Goal: Information Seeking & Learning: Learn about a topic

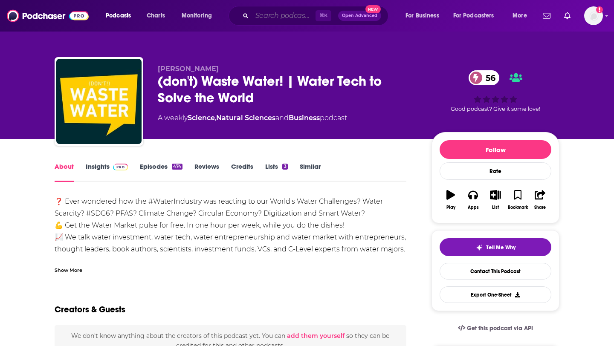
click at [275, 15] on input "Search podcasts, credits, & more..." at bounding box center [284, 16] width 64 height 14
click at [44, 17] on img at bounding box center [48, 16] width 82 height 16
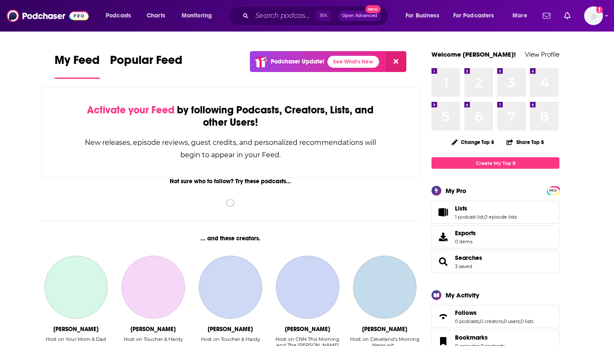
click at [603, 17] on div "Podcasts Charts Monitoring ⌘ K Open Advanced New For Business For Podcasters Mo…" at bounding box center [307, 16] width 614 height 32
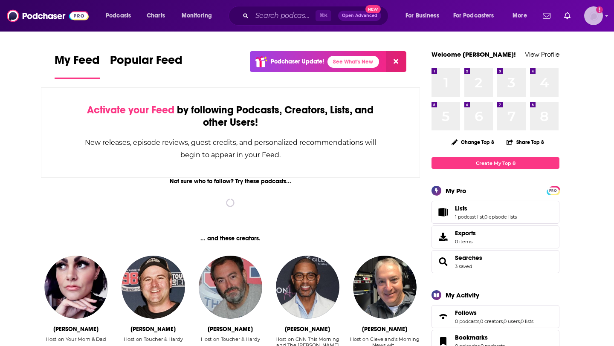
click at [607, 16] on icon "Show profile menu" at bounding box center [606, 15] width 3 height 5
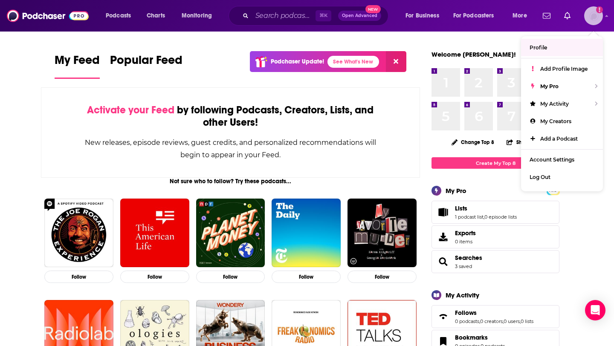
click at [553, 46] on link "Profile" at bounding box center [562, 47] width 82 height 17
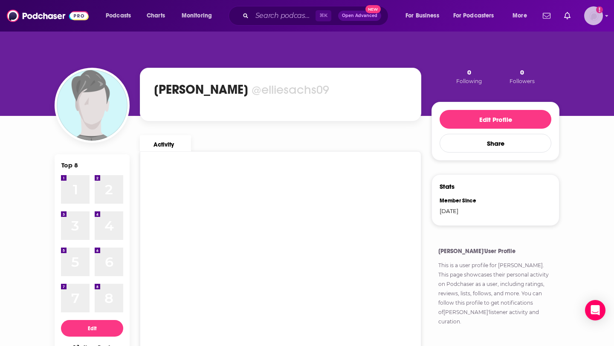
click at [599, 14] on img "Logged in as elliesachs09" at bounding box center [593, 15] width 19 height 19
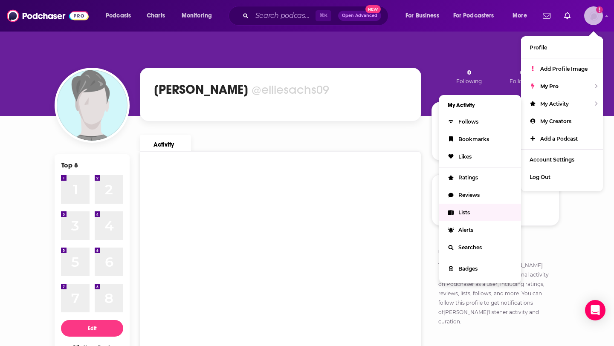
click at [473, 205] on link "Lists" at bounding box center [480, 212] width 82 height 17
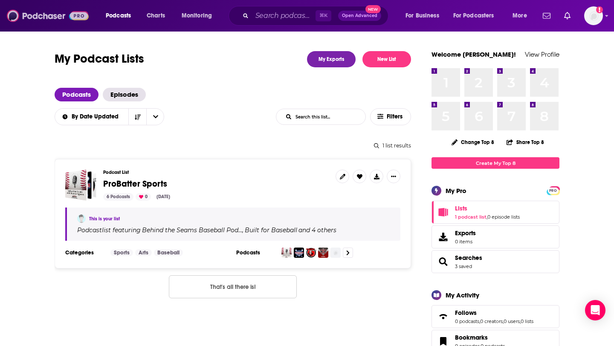
click at [51, 13] on img at bounding box center [48, 16] width 82 height 16
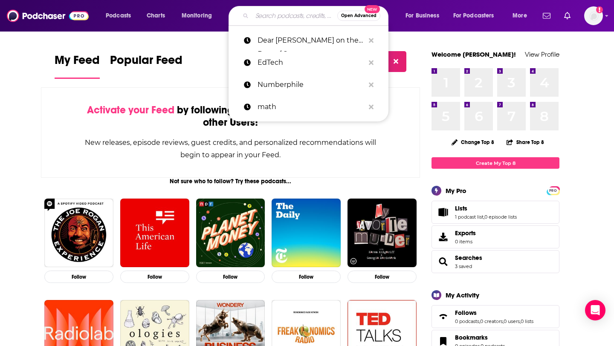
click at [279, 16] on input "Search podcasts, credits, & more..." at bounding box center [294, 16] width 85 height 14
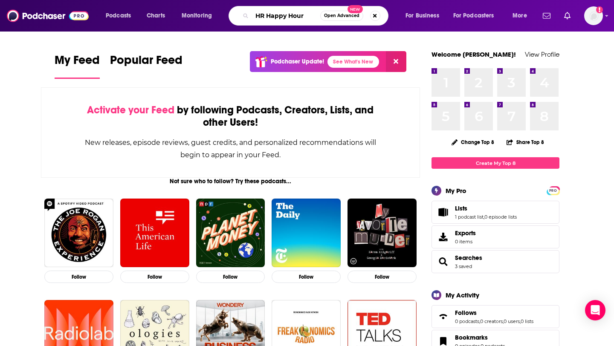
type input "HR Happy Hour"
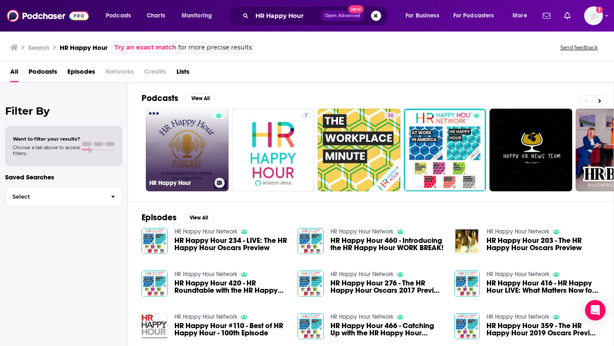
click at [191, 148] on link "HR Happy Hour" at bounding box center [187, 150] width 83 height 83
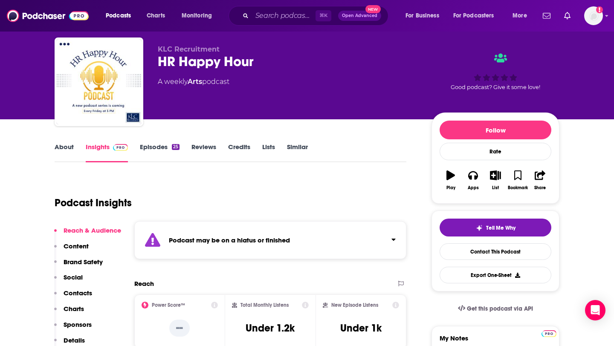
scroll to position [21, 0]
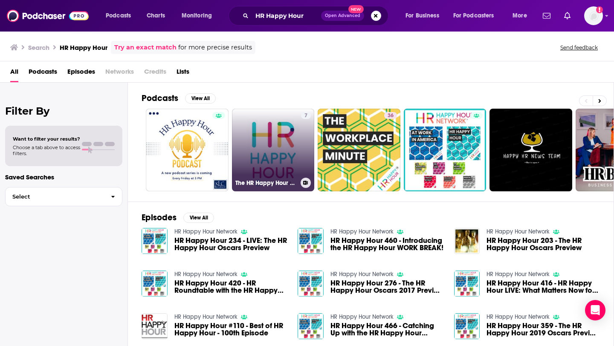
click at [260, 161] on link "7 The HR Happy Hour on Alexa" at bounding box center [273, 150] width 83 height 83
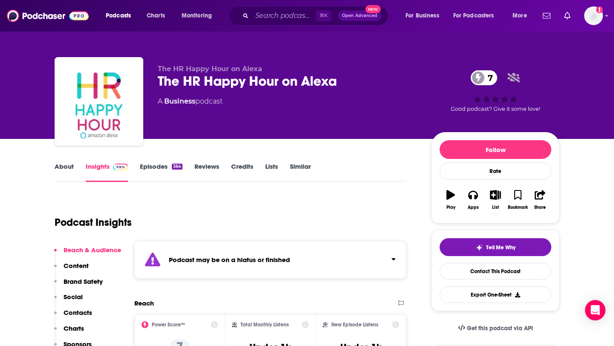
click at [164, 163] on link "Episodes 364" at bounding box center [161, 172] width 43 height 20
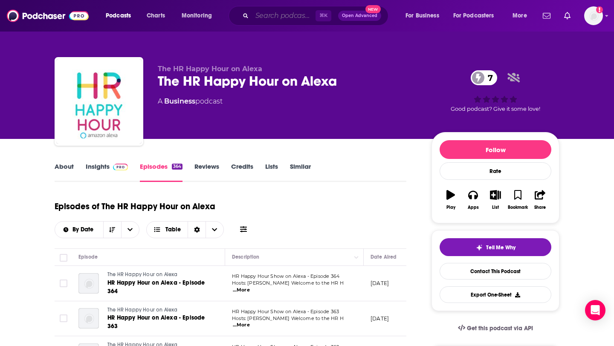
click at [264, 18] on input "Search podcasts, credits, & more..." at bounding box center [284, 16] width 64 height 14
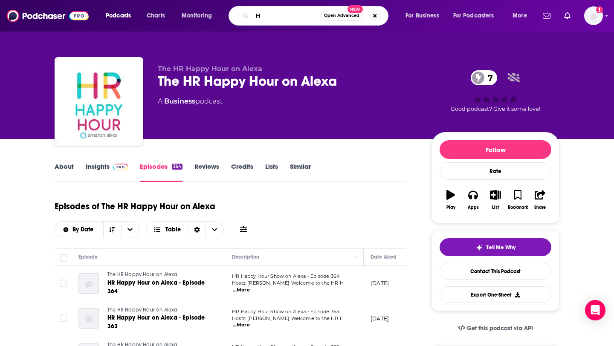
type input "HR"
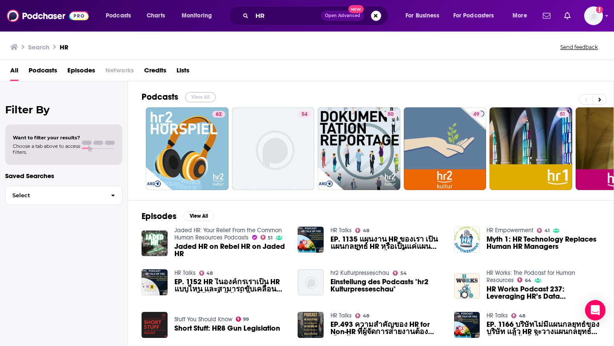
click at [196, 98] on button "View All" at bounding box center [200, 97] width 31 height 10
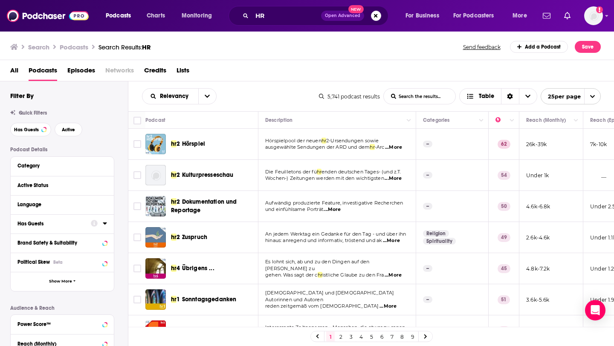
scroll to position [29, 0]
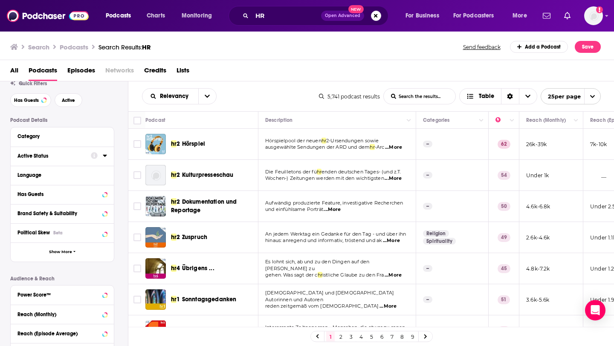
click at [62, 157] on div "Active Status" at bounding box center [51, 156] width 68 height 6
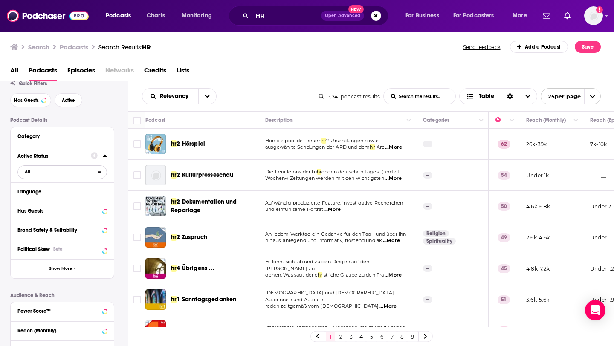
click at [84, 169] on span "All" at bounding box center [58, 171] width 80 height 11
click at [71, 198] on span "1k" at bounding box center [87, 200] width 38 height 5
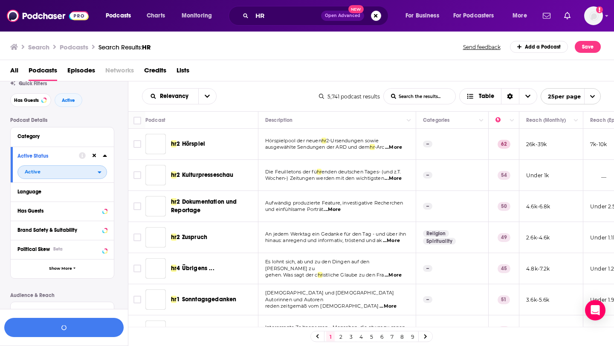
scroll to position [50, 0]
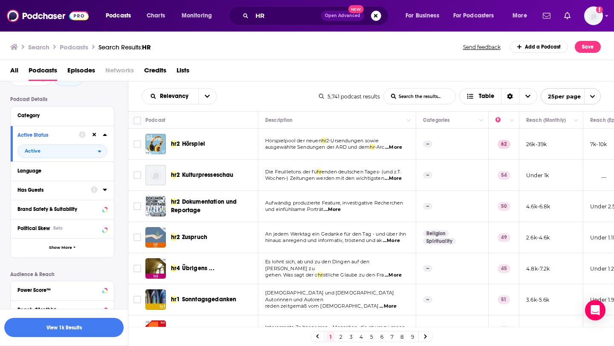
click at [72, 189] on div "Has Guests" at bounding box center [51, 190] width 68 height 6
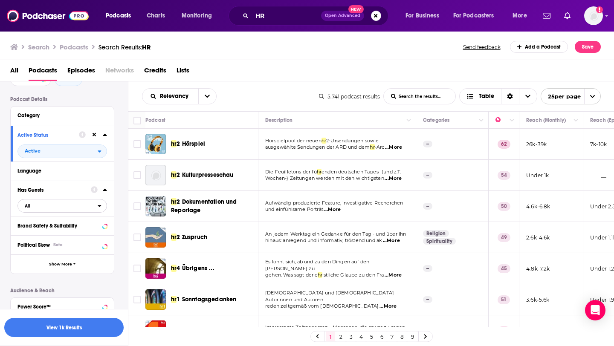
click at [61, 210] on span "All" at bounding box center [58, 205] width 80 height 11
click at [58, 236] on span "Has guests" at bounding box center [48, 234] width 52 height 5
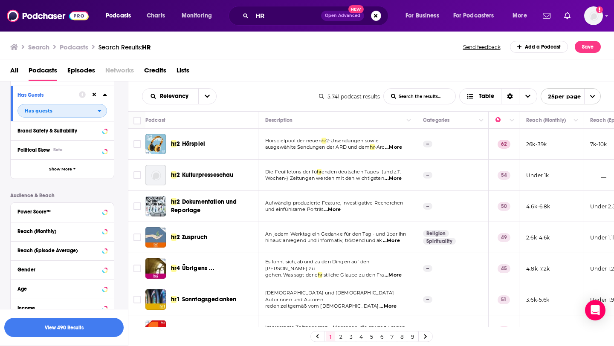
scroll to position [148, 0]
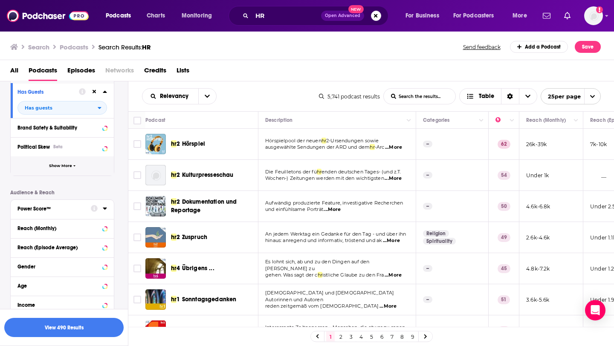
click at [61, 168] on span "Show More" at bounding box center [60, 166] width 23 height 5
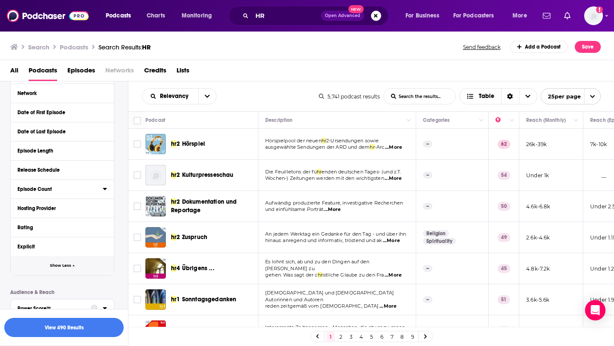
scroll to position [243, 0]
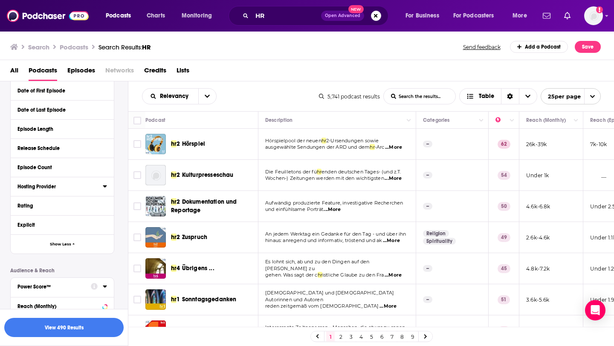
click at [54, 186] on div "Hosting Provider" at bounding box center [57, 187] width 80 height 6
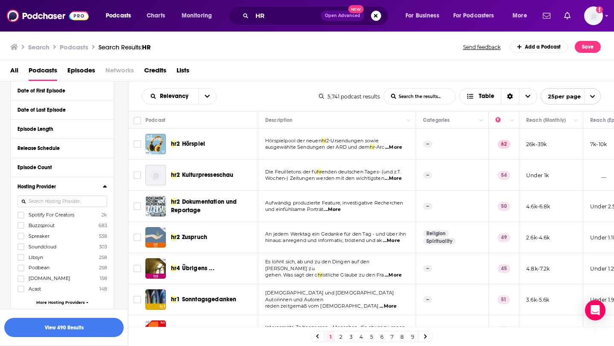
click at [54, 186] on div "Hosting Provider" at bounding box center [57, 187] width 80 height 6
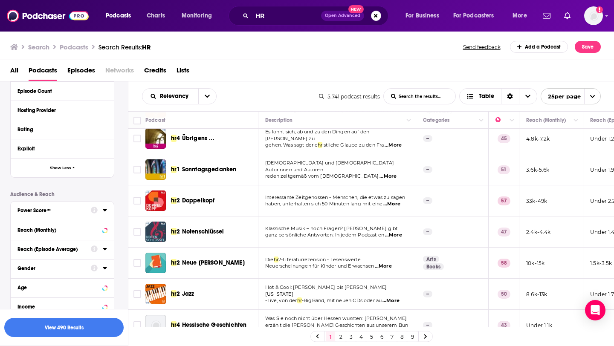
scroll to position [377, 0]
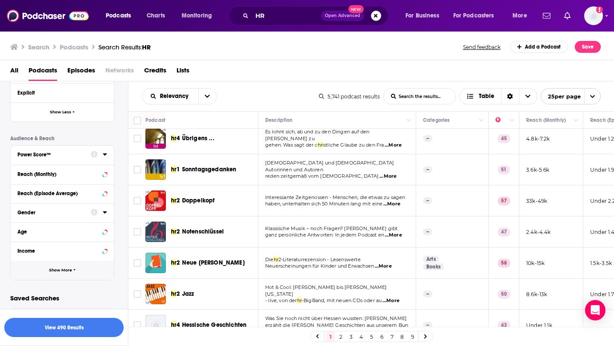
click at [75, 266] on button "Show More" at bounding box center [62, 270] width 103 height 19
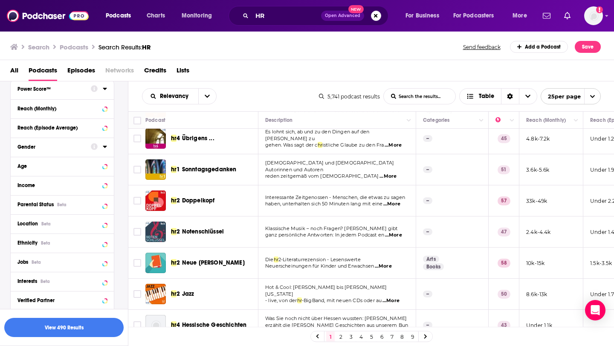
scroll to position [441, 0]
click at [78, 263] on div "Jobs Beta" at bounding box center [51, 263] width 68 height 6
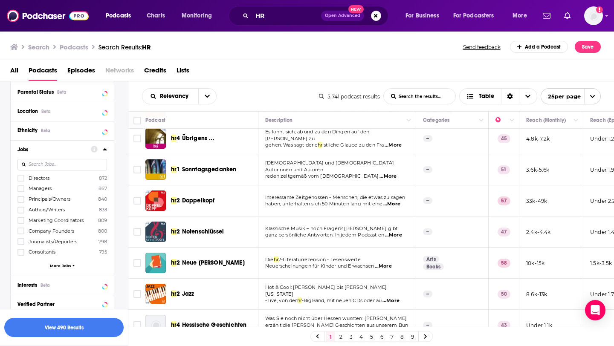
scroll to position [559, 0]
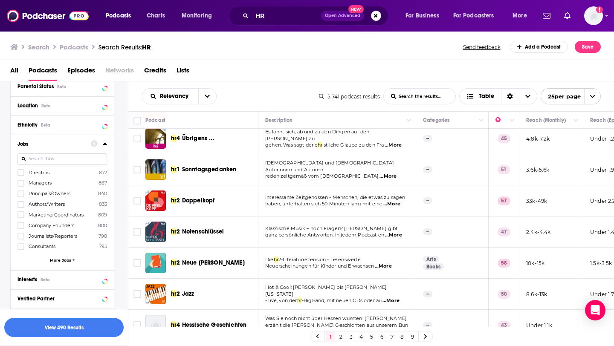
click at [41, 173] on span "Directors" at bounding box center [39, 173] width 21 height 6
click at [21, 175] on input "multiSelectOption-directors-0" at bounding box center [21, 175] width 0 height 0
click at [41, 183] on span "Managers" at bounding box center [40, 183] width 23 height 6
click at [21, 186] on input "multiSelectOption-managers-1" at bounding box center [21, 186] width 0 height 0
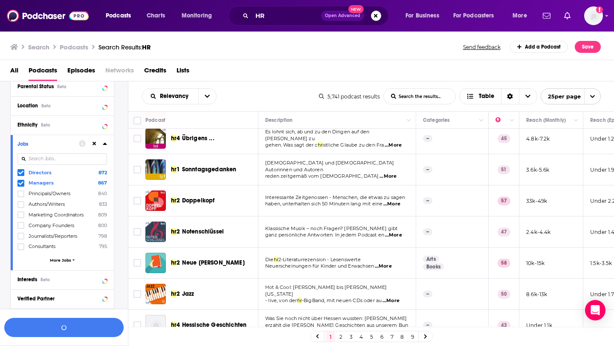
click at [43, 194] on span "Principals/Owners" at bounding box center [50, 194] width 42 height 6
click at [21, 197] on input "multiSelectOption-principals/owners-2" at bounding box center [21, 197] width 0 height 0
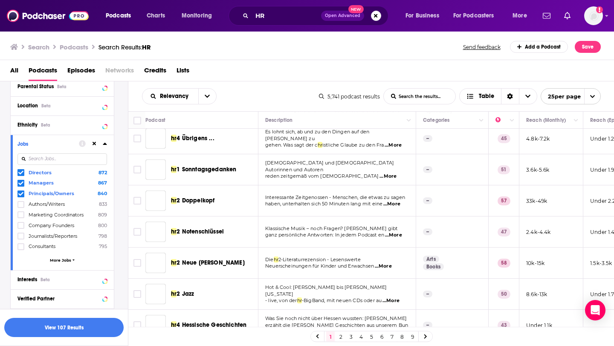
click at [43, 194] on span "Principals/Owners" at bounding box center [52, 194] width 46 height 6
click at [21, 196] on input "multiSelectOption-principals/owners-2" at bounding box center [21, 196] width 0 height 0
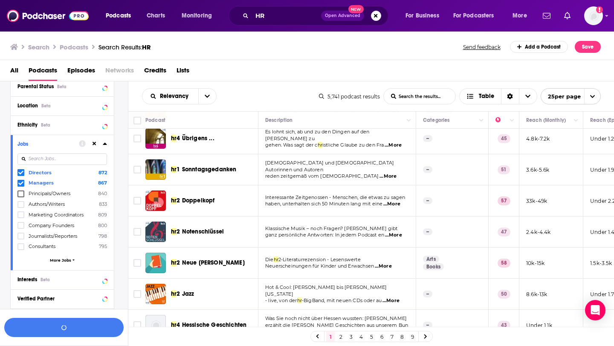
click at [41, 183] on span "Managers" at bounding box center [41, 183] width 25 height 6
click at [21, 185] on input "multiSelectOption-managers-1" at bounding box center [21, 185] width 0 height 0
click at [40, 175] on span "Directors" at bounding box center [40, 173] width 23 height 6
click at [21, 174] on input "multiSelectOption-directors-0" at bounding box center [21, 174] width 0 height 0
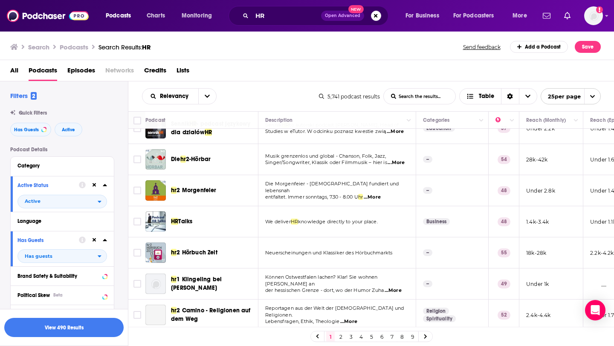
scroll to position [581, 0]
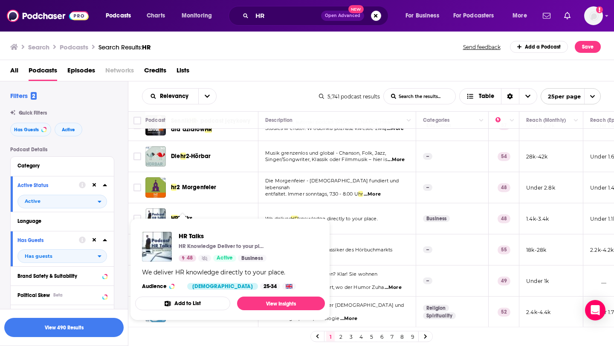
click at [220, 205] on td "HR Talks" at bounding box center [201, 218] width 113 height 31
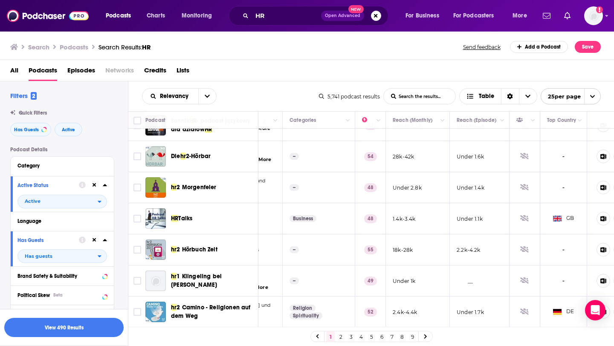
scroll to position [581, 128]
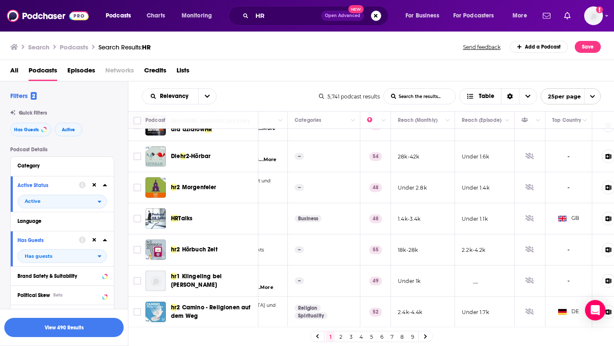
click at [428, 339] on link at bounding box center [426, 337] width 14 height 10
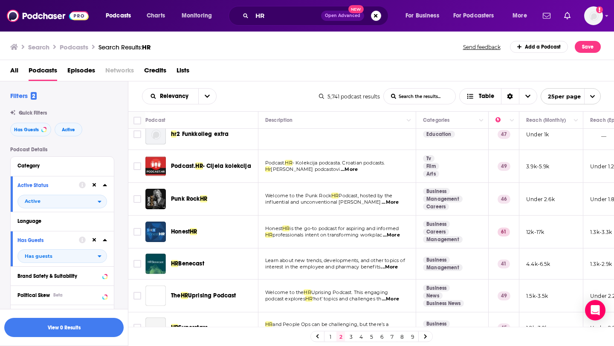
scroll to position [143, 0]
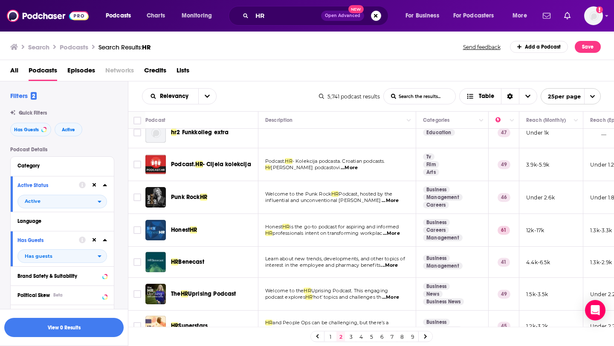
click at [399, 202] on span "...More" at bounding box center [390, 200] width 17 height 7
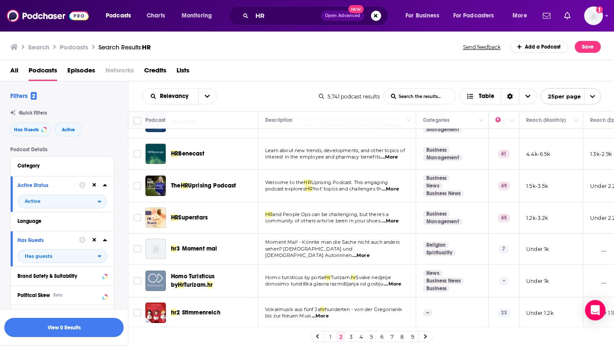
scroll to position [252, 0]
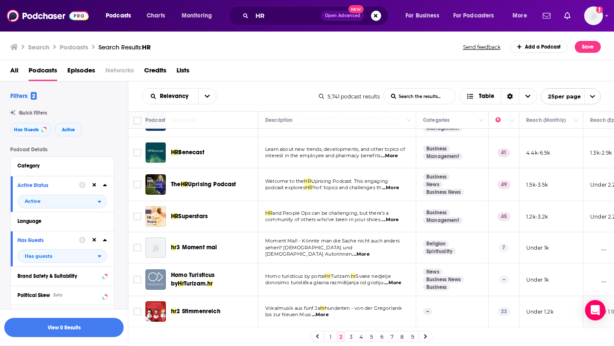
click at [396, 190] on span "...More" at bounding box center [390, 188] width 17 height 7
click at [342, 179] on span "Uprising Podcast. This engaging" at bounding box center [349, 181] width 77 height 6
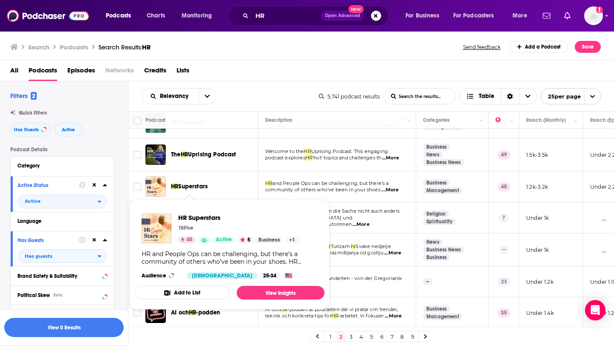
click at [355, 197] on td "HR and People Ops can be challenging, but there’s a community of others who’ve …" at bounding box center [337, 186] width 158 height 31
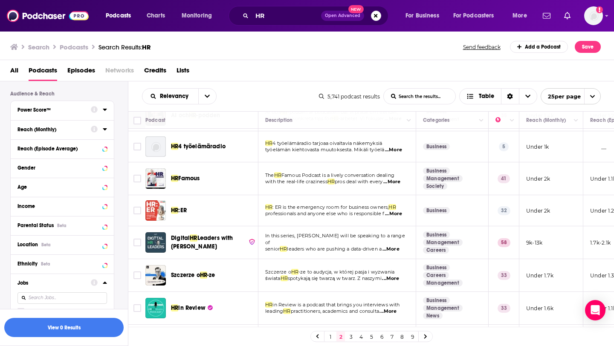
scroll to position [418, 0]
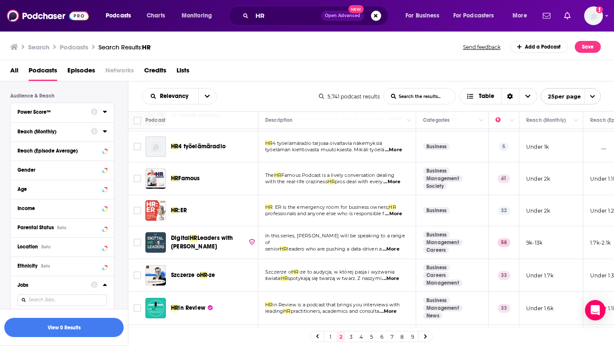
click at [105, 286] on icon at bounding box center [105, 285] width 4 height 2
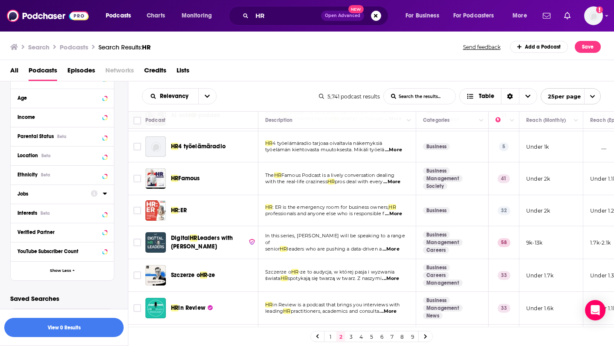
scroll to position [511, 0]
click at [100, 175] on div at bounding box center [99, 174] width 16 height 11
click at [107, 175] on icon at bounding box center [105, 174] width 4 height 7
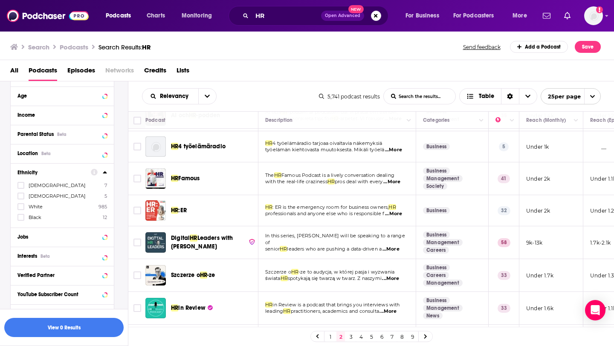
click at [107, 174] on icon at bounding box center [105, 172] width 4 height 2
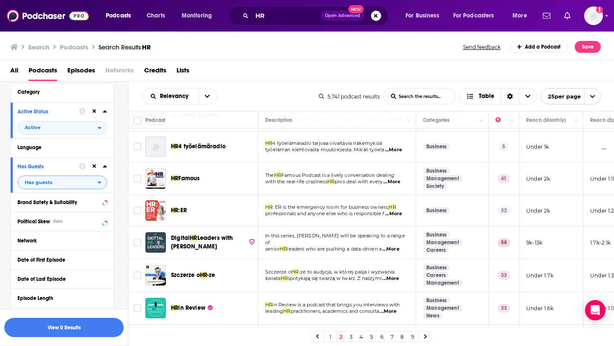
scroll to position [73, 0]
click at [67, 151] on div "Language" at bounding box center [57, 148] width 80 height 6
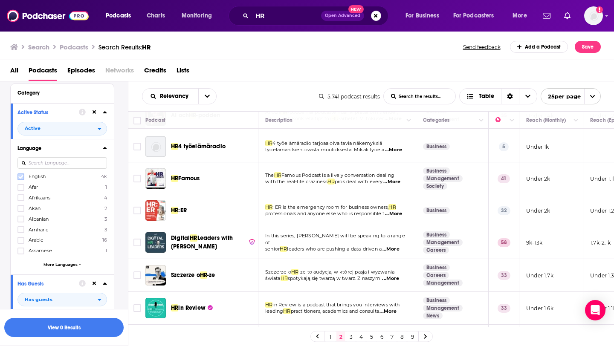
click at [23, 178] on icon at bounding box center [20, 176] width 5 height 5
click at [105, 149] on icon at bounding box center [105, 148] width 4 height 2
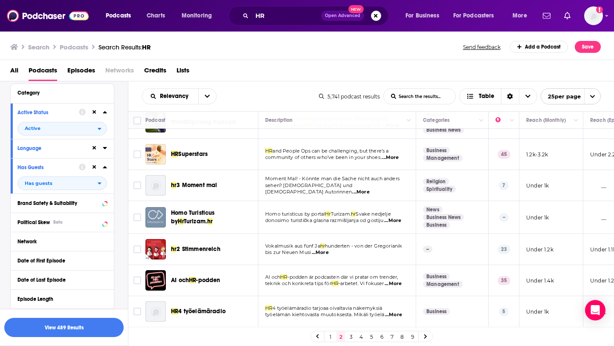
scroll to position [314, 0]
click at [78, 326] on button "View 489 Results" at bounding box center [63, 327] width 119 height 19
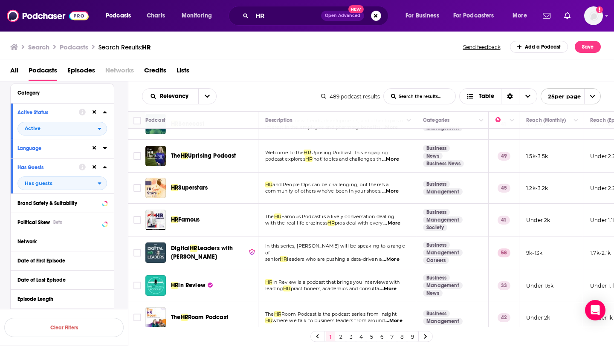
scroll to position [170, 0]
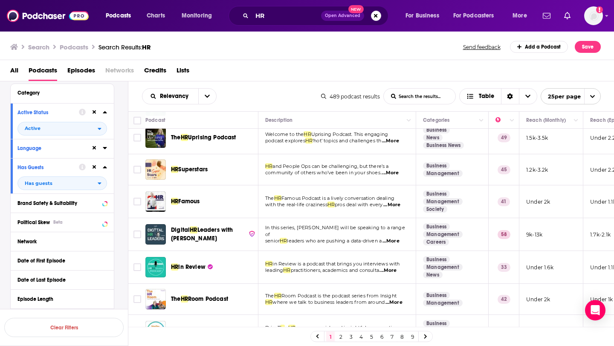
click at [399, 204] on span "...More" at bounding box center [391, 205] width 17 height 7
click at [332, 206] on span "HR" at bounding box center [331, 205] width 7 height 6
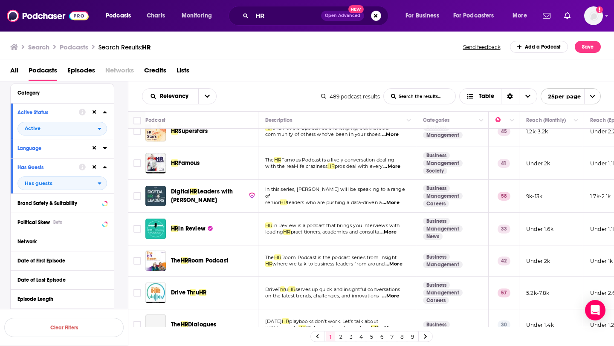
scroll to position [209, 0]
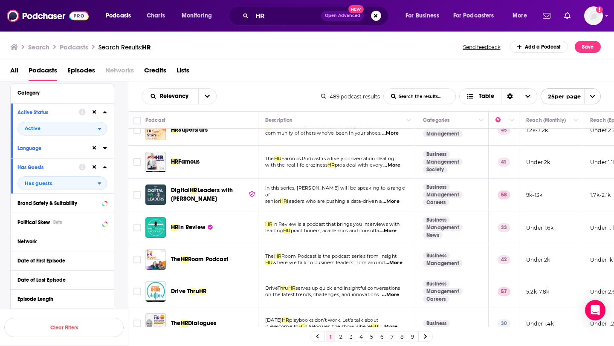
click at [397, 200] on span "...More" at bounding box center [391, 201] width 17 height 7
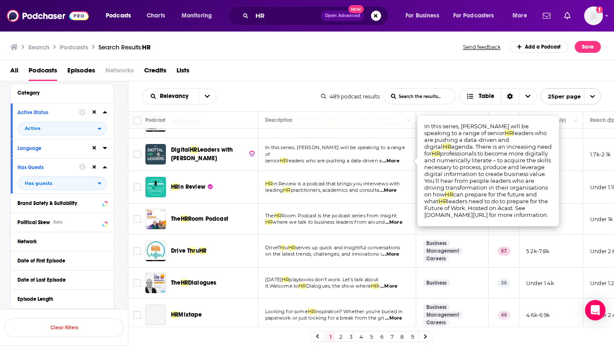
scroll to position [251, 0]
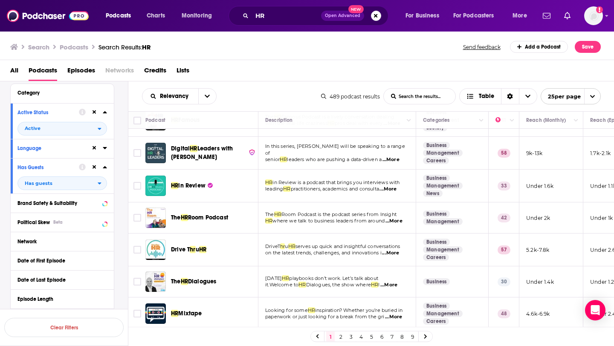
click at [365, 197] on td "HR in Review is a podcast that brings you interviews with leading HR practition…" at bounding box center [337, 186] width 158 height 33
click at [392, 189] on span "...More" at bounding box center [388, 189] width 17 height 7
click at [294, 187] on span "practitioners, academics and consulta" at bounding box center [335, 189] width 88 height 6
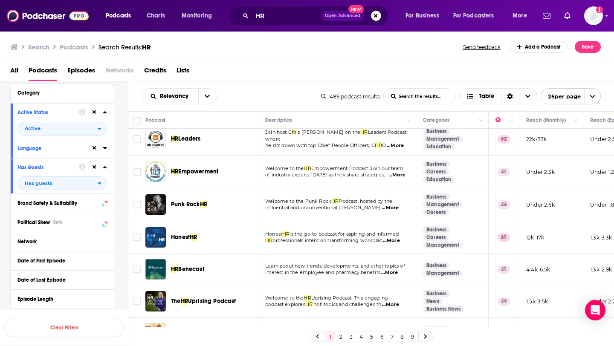
scroll to position [0, 0]
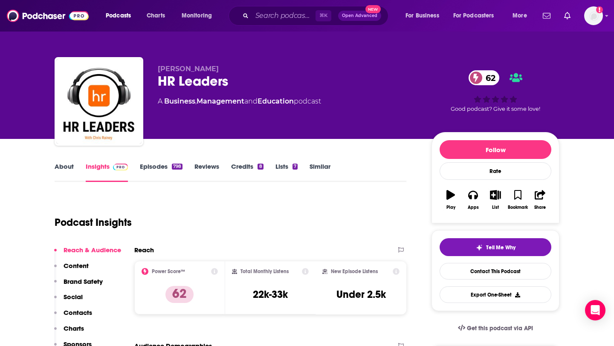
scroll to position [14, 0]
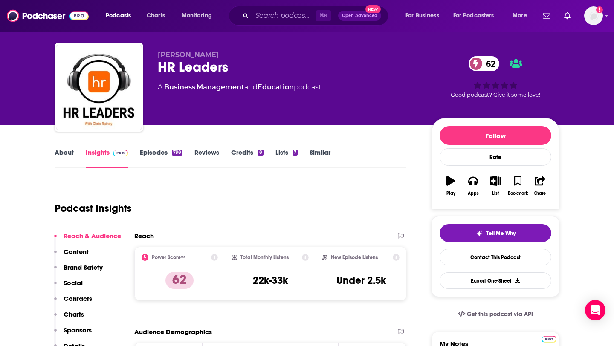
click at [168, 151] on link "Episodes 798" at bounding box center [161, 158] width 43 height 20
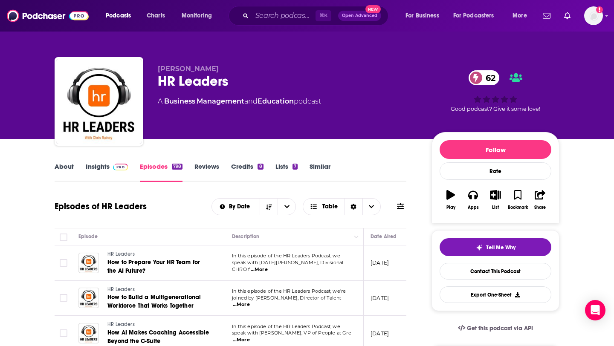
click at [62, 171] on link "About" at bounding box center [64, 172] width 19 height 20
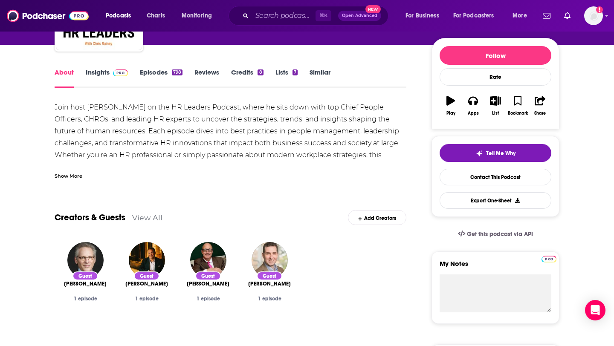
scroll to position [95, 0]
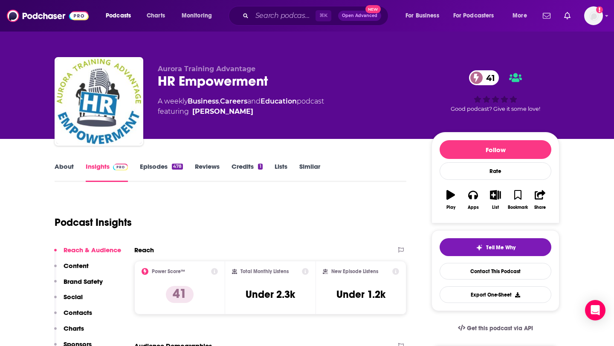
click at [67, 165] on link "About" at bounding box center [64, 172] width 19 height 20
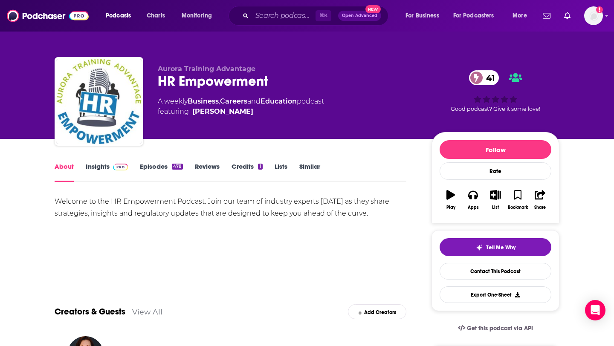
click at [161, 169] on link "Episodes 478" at bounding box center [161, 172] width 43 height 20
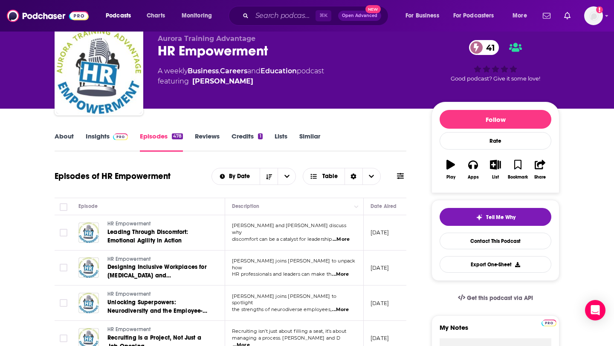
scroll to position [30, 0]
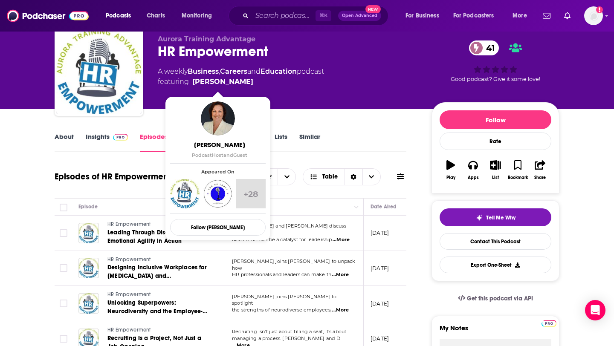
drag, startPoint x: 247, startPoint y: 82, endPoint x: 243, endPoint y: 82, distance: 4.3
click at [243, 82] on span "featuring Wendy Sellers" at bounding box center [241, 82] width 166 height 10
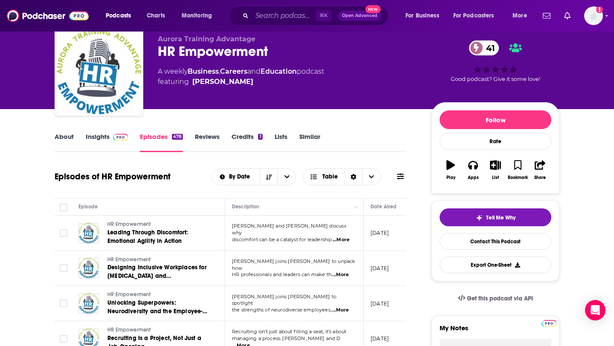
click at [263, 86] on span "featuring Wendy Sellers" at bounding box center [241, 82] width 166 height 10
click at [194, 168] on div "Episodes of HR Empowerment By Date Table" at bounding box center [231, 177] width 352 height 22
click at [107, 138] on link "Insights" at bounding box center [107, 143] width 42 height 20
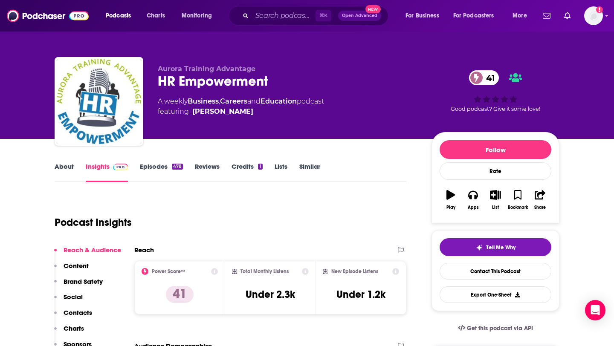
click at [62, 167] on link "About" at bounding box center [64, 172] width 19 height 20
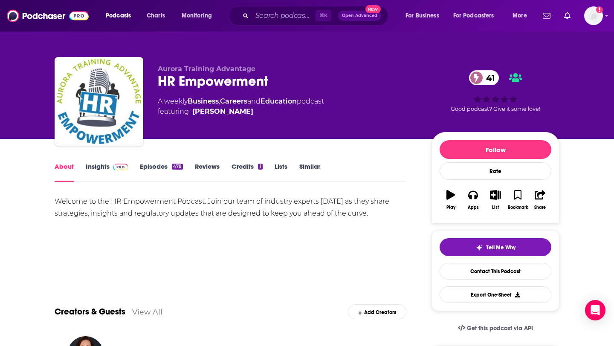
click at [101, 168] on link "Insights" at bounding box center [107, 172] width 42 height 20
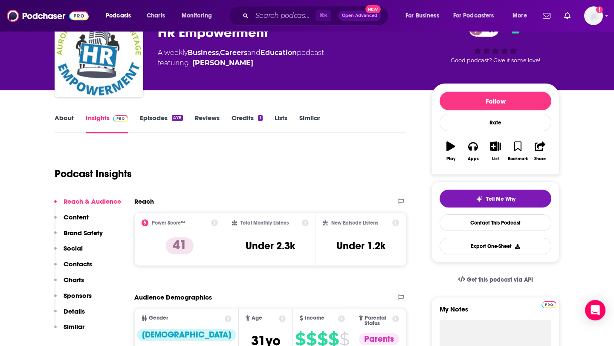
scroll to position [43, 0]
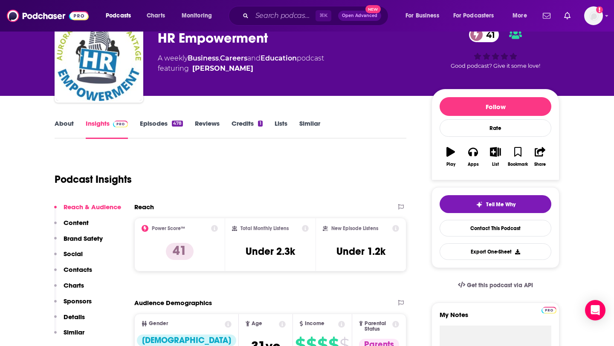
click at [145, 123] on link "Episodes 478" at bounding box center [161, 129] width 43 height 20
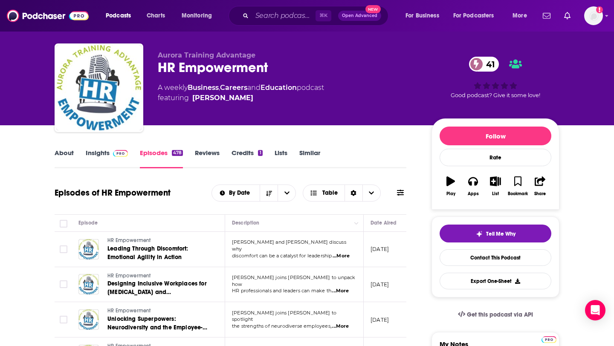
scroll to position [12, 0]
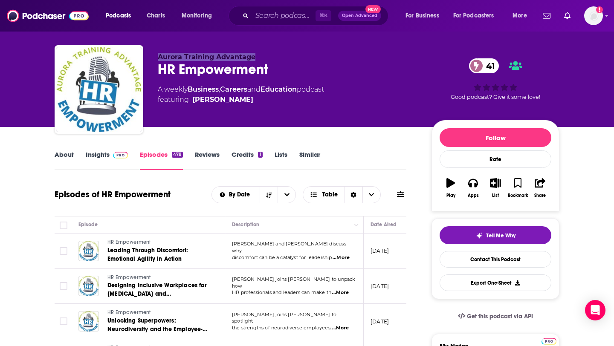
drag, startPoint x: 156, startPoint y: 55, endPoint x: 257, endPoint y: 55, distance: 101.1
click at [257, 55] on div "Aurora Training Advantage HR Empowerment 41 A weekly Business , Careers and Edu…" at bounding box center [307, 91] width 505 height 92
click at [305, 71] on div "HR Empowerment 41" at bounding box center [288, 69] width 260 height 17
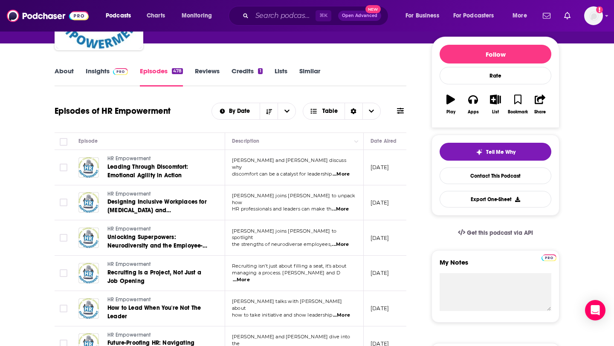
scroll to position [136, 0]
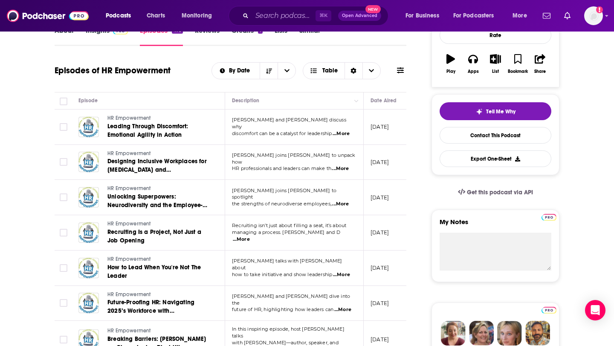
click at [342, 133] on span "...More" at bounding box center [341, 134] width 17 height 7
click at [343, 168] on span "...More" at bounding box center [340, 168] width 17 height 7
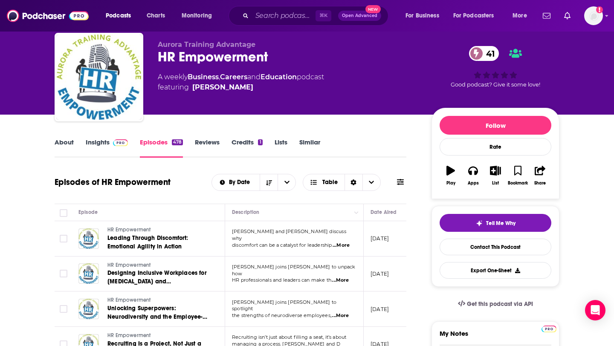
scroll to position [0, 0]
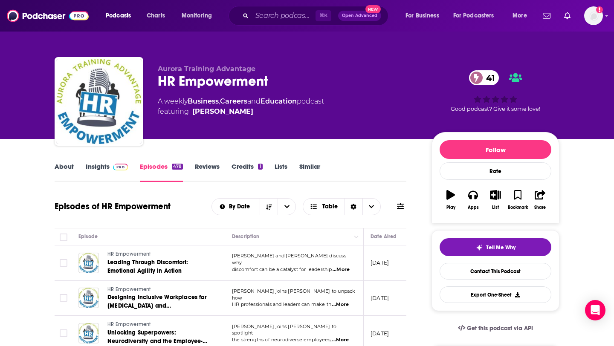
click at [111, 168] on span at bounding box center [119, 166] width 18 height 8
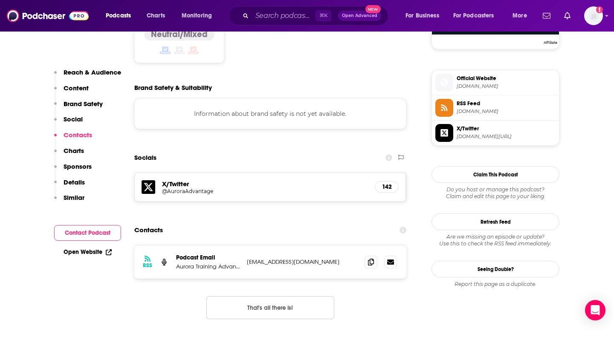
scroll to position [737, 0]
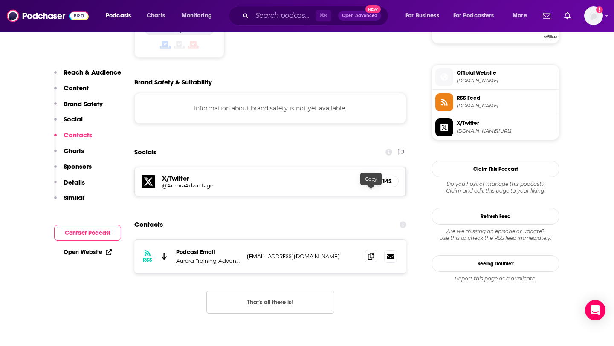
click at [369, 253] on icon at bounding box center [371, 256] width 6 height 7
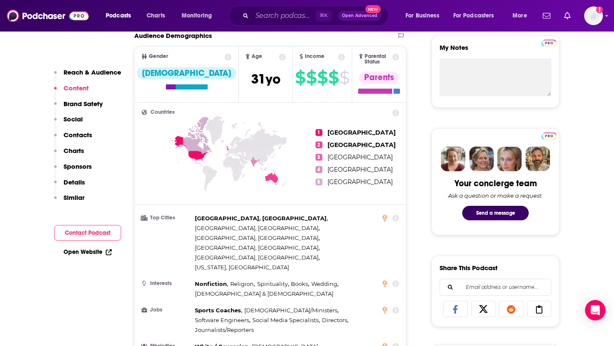
scroll to position [0, 0]
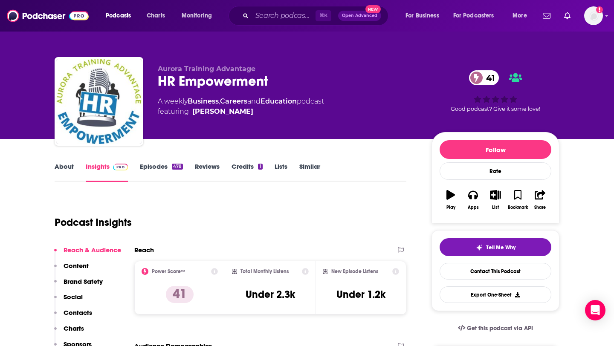
click at [168, 167] on link "Episodes 478" at bounding box center [161, 172] width 43 height 20
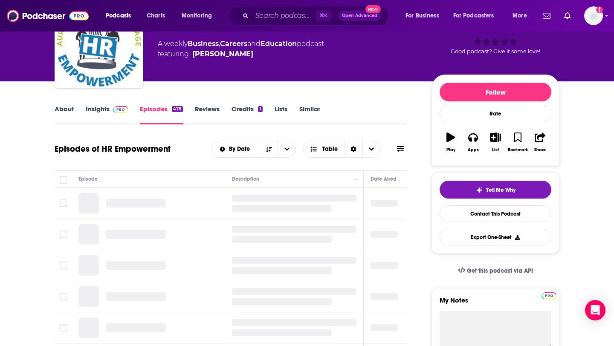
scroll to position [154, 0]
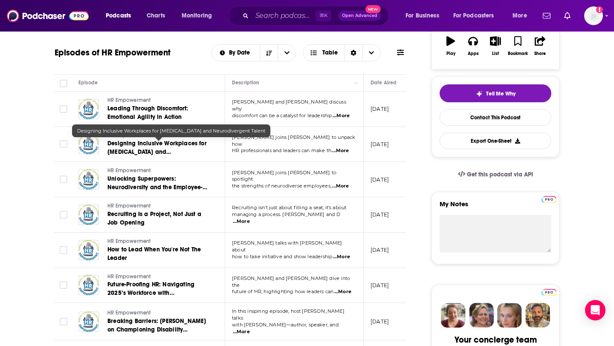
click at [162, 151] on span "Designing Inclusive Workplaces for ADHD and Neurodivergent Talent" at bounding box center [156, 152] width 99 height 24
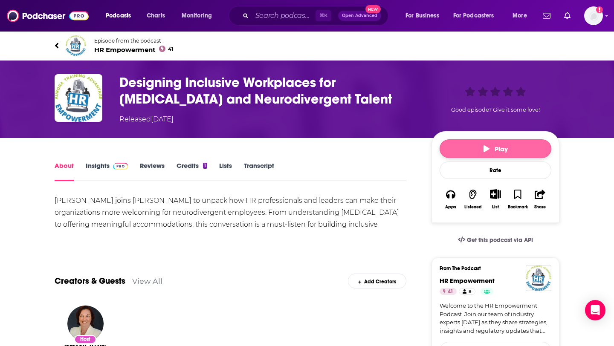
click at [525, 152] on button "Play" at bounding box center [496, 148] width 112 height 19
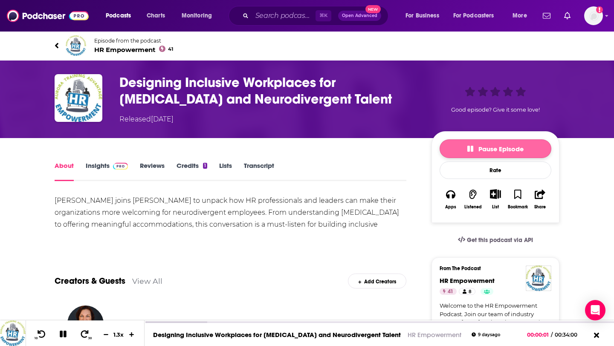
click at [525, 152] on button "Pause Episode" at bounding box center [496, 148] width 112 height 19
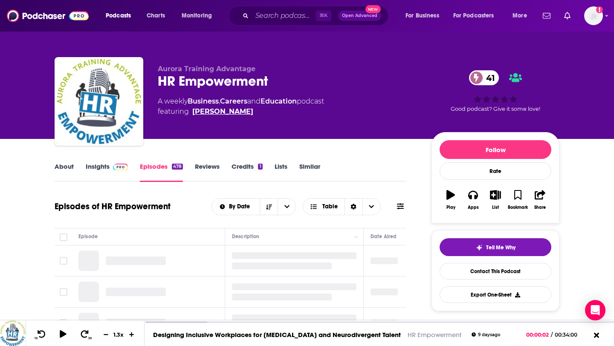
click at [230, 113] on link "Wendy Sellers" at bounding box center [222, 112] width 61 height 10
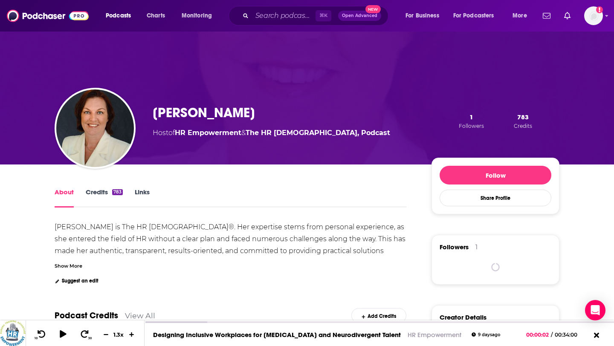
scroll to position [70, 0]
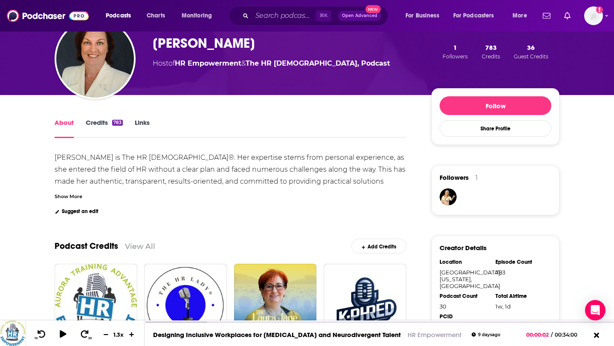
click at [73, 193] on div "Show More" at bounding box center [69, 196] width 28 height 8
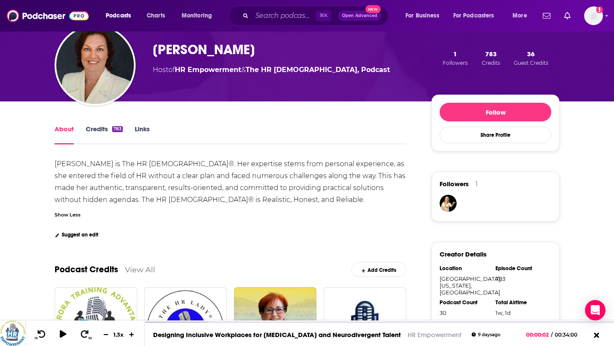
scroll to position [0, 0]
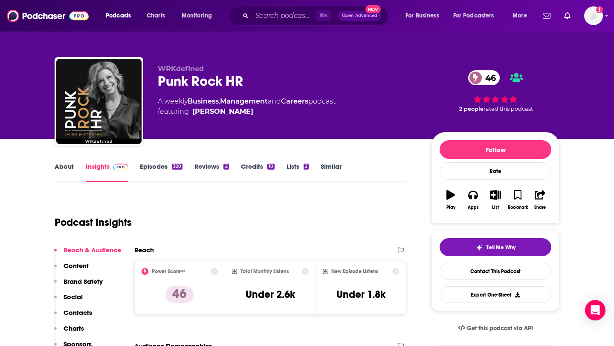
click at [64, 166] on link "About" at bounding box center [64, 172] width 19 height 20
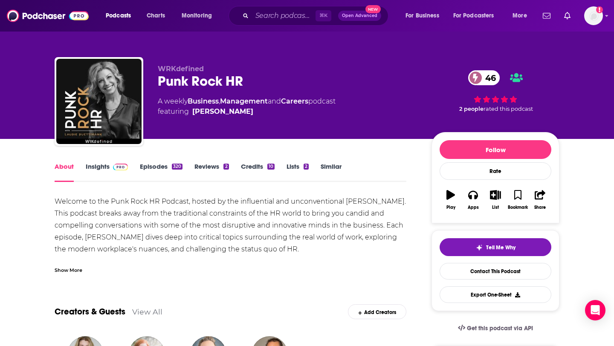
click at [77, 268] on div "Show More" at bounding box center [69, 270] width 28 height 8
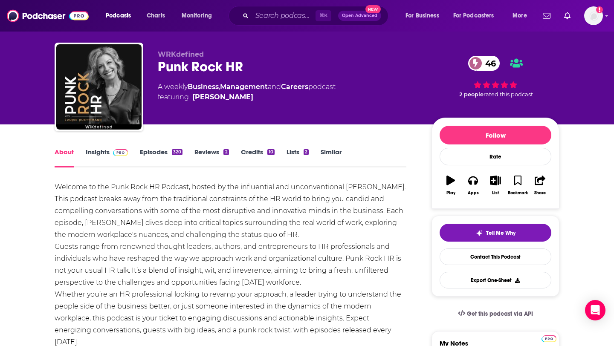
scroll to position [5, 0]
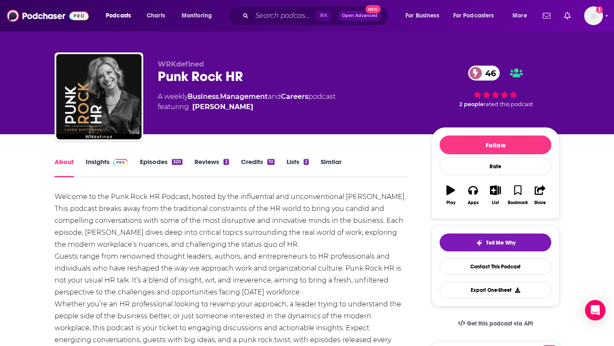
click at [159, 163] on link "Episodes 320" at bounding box center [161, 168] width 43 height 20
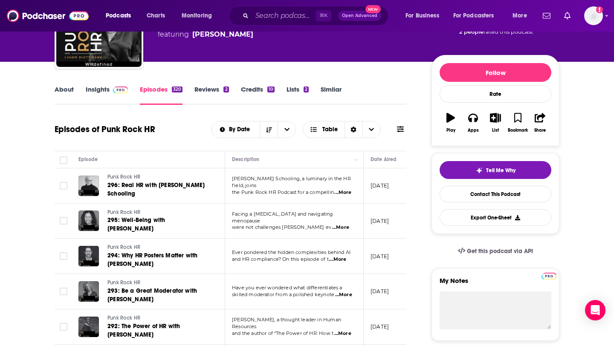
scroll to position [58, 0]
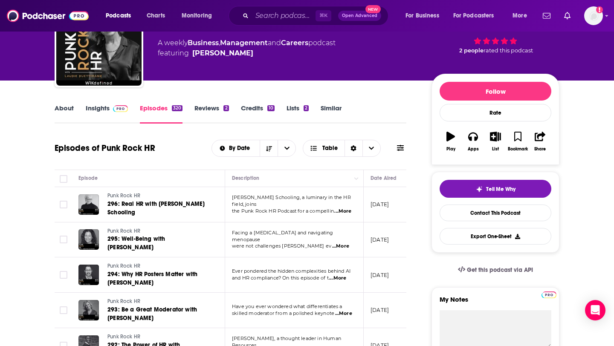
click at [112, 106] on span at bounding box center [119, 108] width 18 height 8
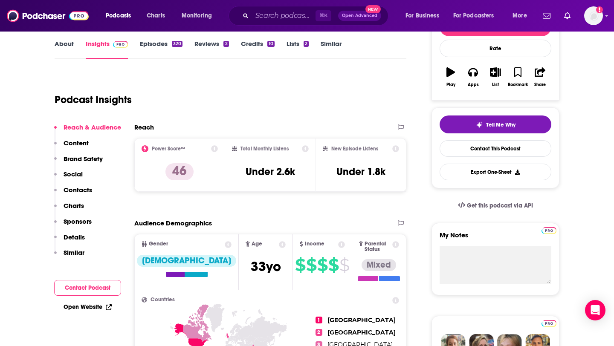
scroll to position [55, 0]
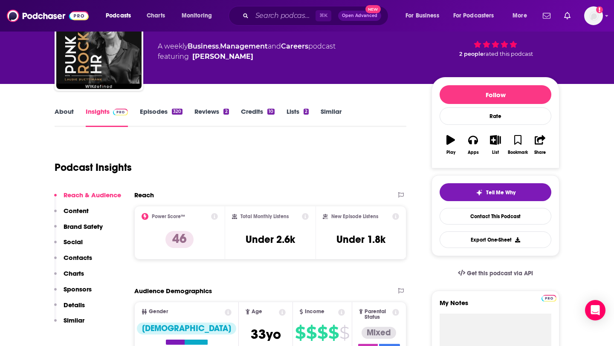
click at [64, 110] on link "About" at bounding box center [64, 117] width 19 height 20
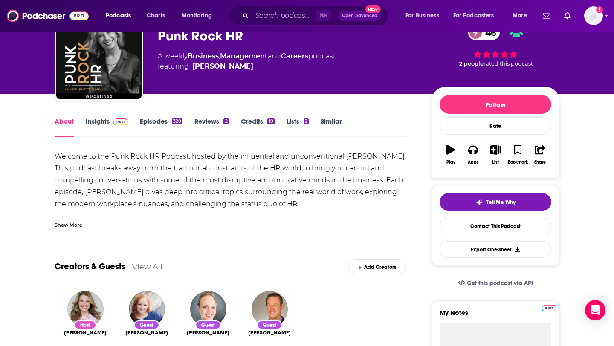
scroll to position [52, 0]
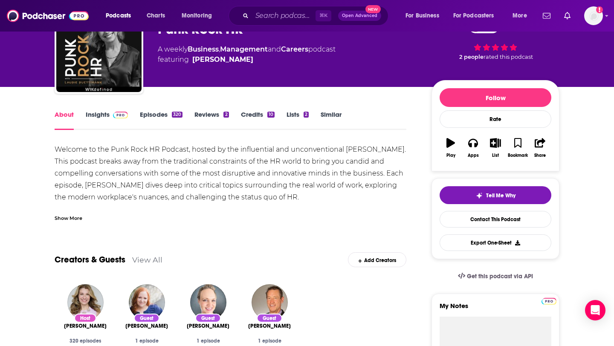
click at [174, 111] on link "Episodes 320" at bounding box center [161, 120] width 43 height 20
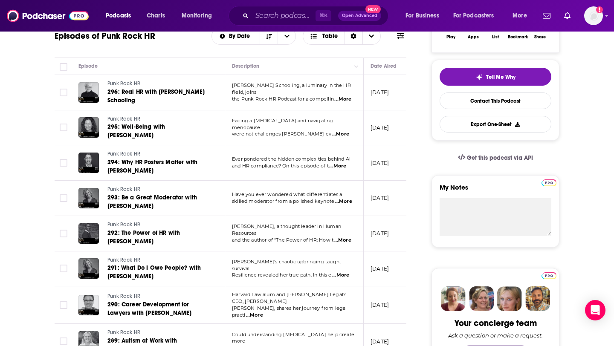
scroll to position [173, 0]
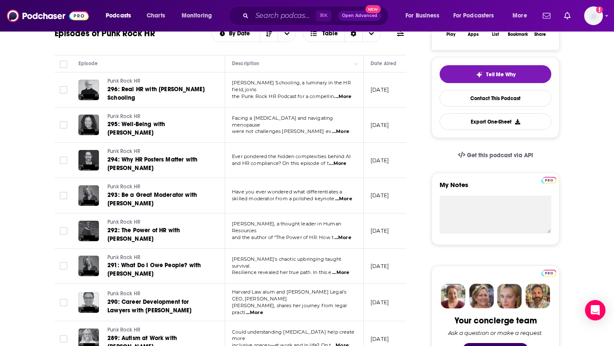
click at [341, 93] on span "...More" at bounding box center [342, 96] width 17 height 7
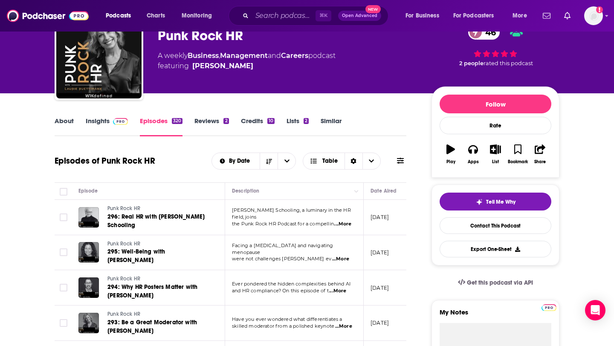
scroll to position [24, 0]
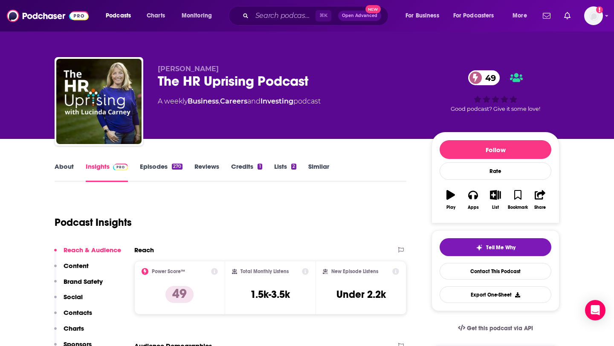
click at [174, 166] on div "270" at bounding box center [177, 167] width 11 height 6
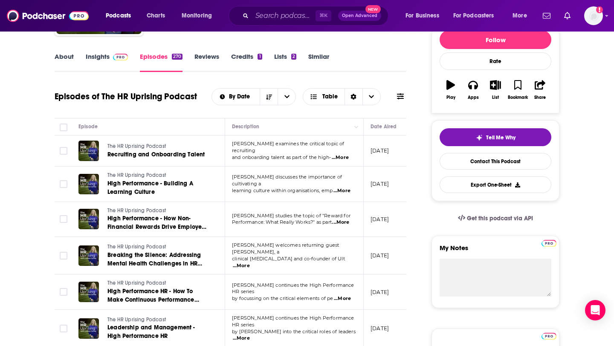
scroll to position [111, 0]
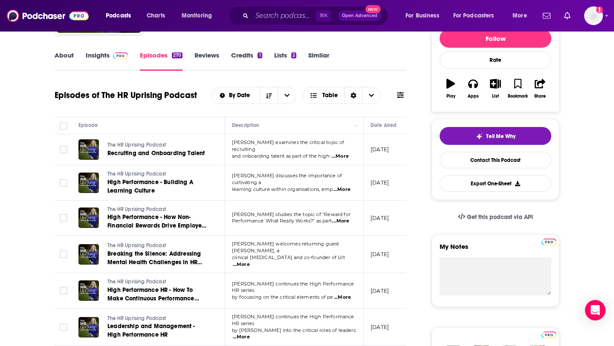
click at [347, 220] on span "...More" at bounding box center [340, 221] width 17 height 7
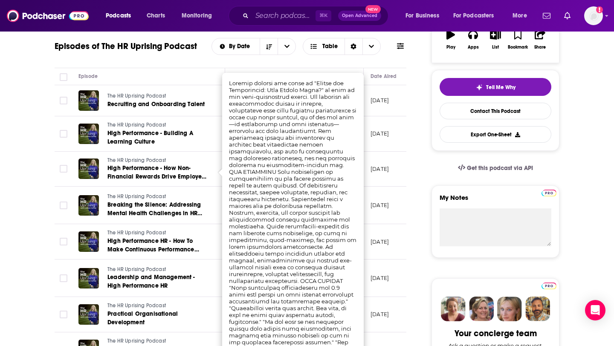
scroll to position [162, 0]
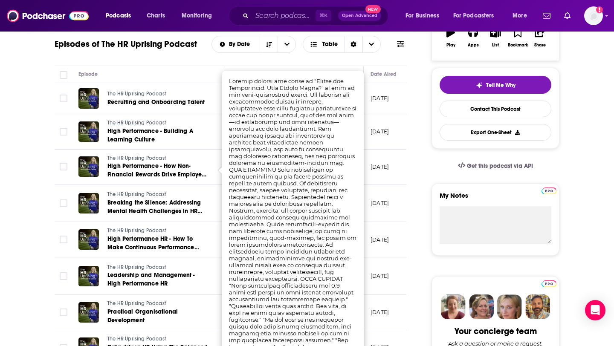
click at [401, 210] on td "June 15, 2025" at bounding box center [391, 204] width 55 height 38
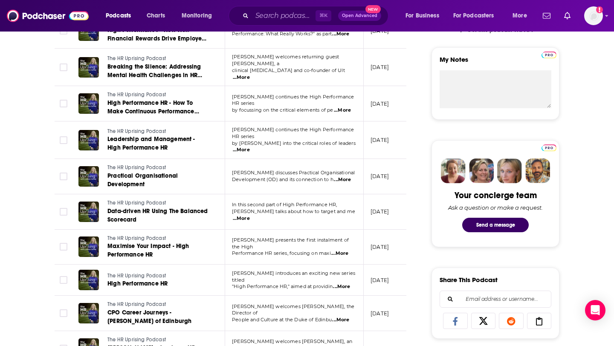
scroll to position [302, 0]
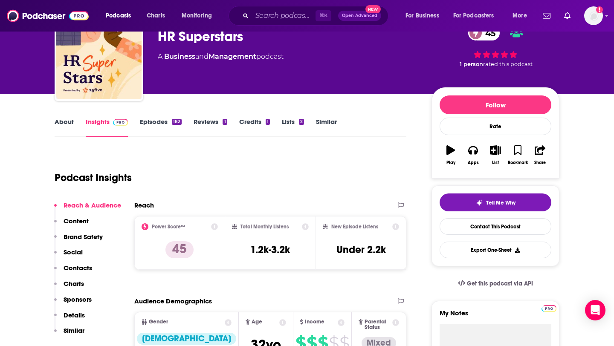
scroll to position [45, 0]
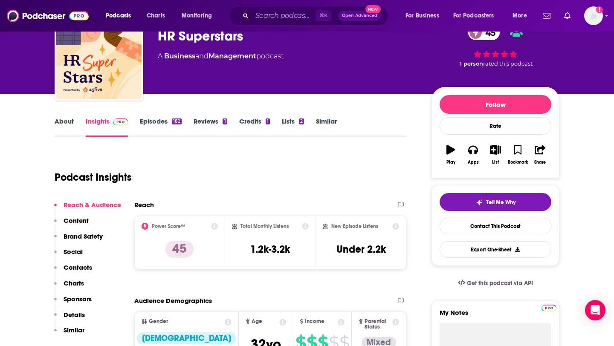
click at [174, 118] on link "Episodes 182" at bounding box center [161, 127] width 42 height 20
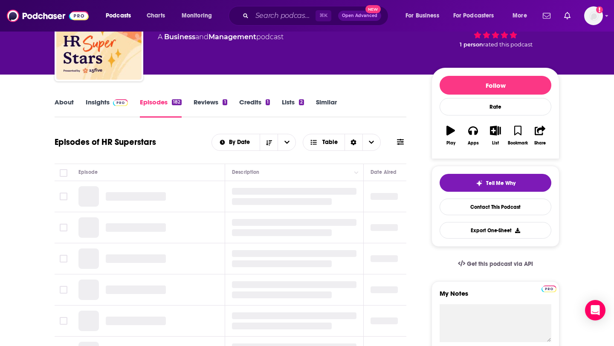
scroll to position [65, 0]
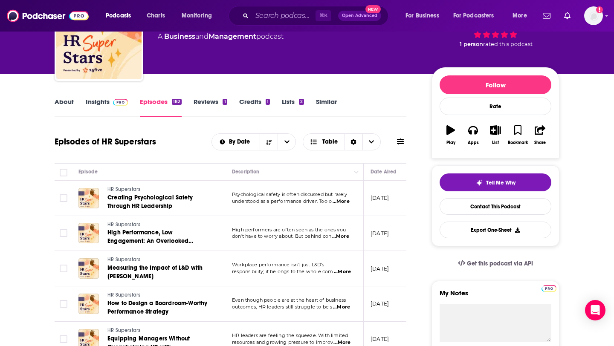
click at [63, 109] on link "About" at bounding box center [64, 108] width 19 height 20
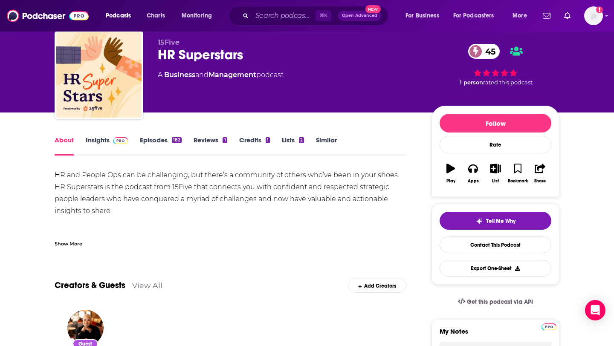
scroll to position [29, 0]
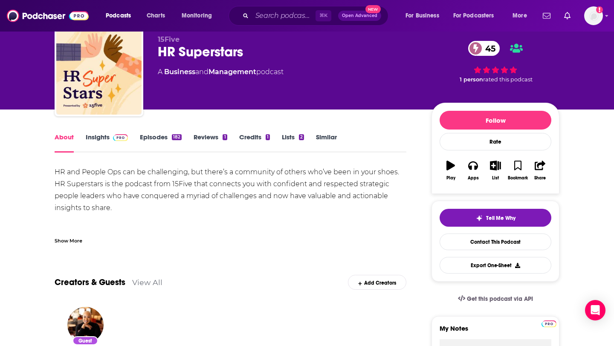
click at [148, 140] on link "Episodes 182" at bounding box center [161, 143] width 42 height 20
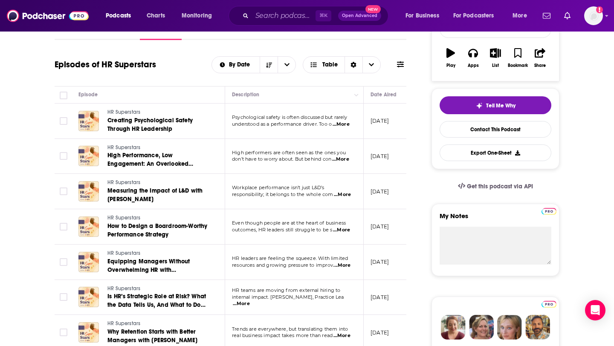
scroll to position [145, 0]
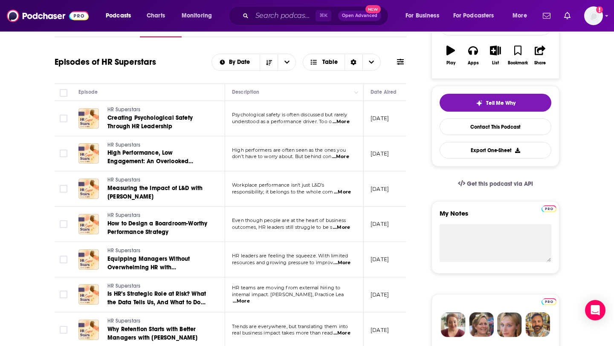
click at [340, 195] on span "...More" at bounding box center [342, 192] width 17 height 7
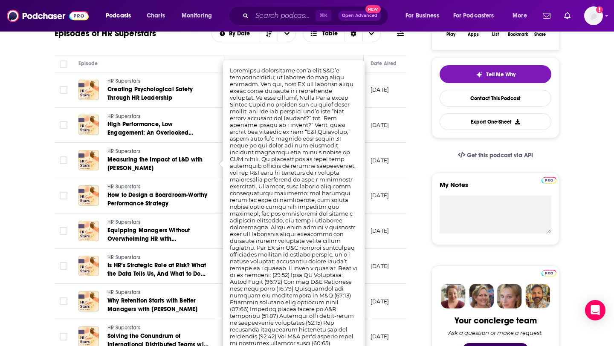
scroll to position [174, 0]
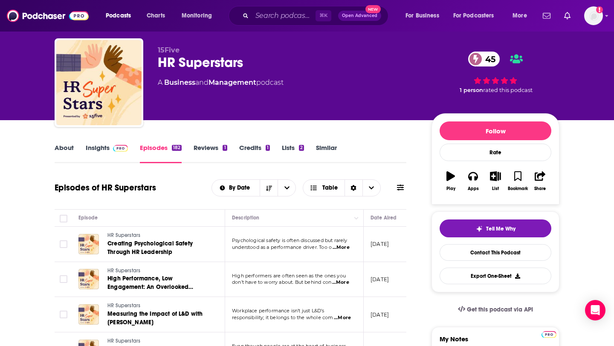
scroll to position [0, 0]
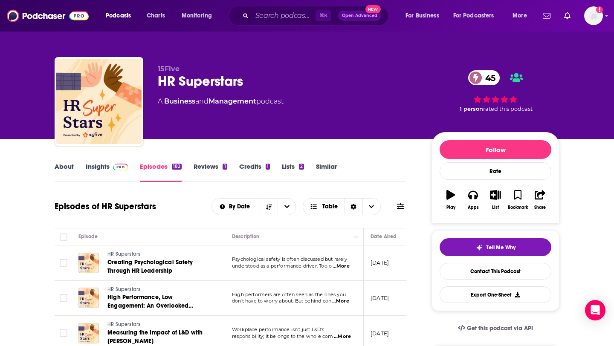
click at [103, 168] on link "Insights" at bounding box center [107, 172] width 42 height 20
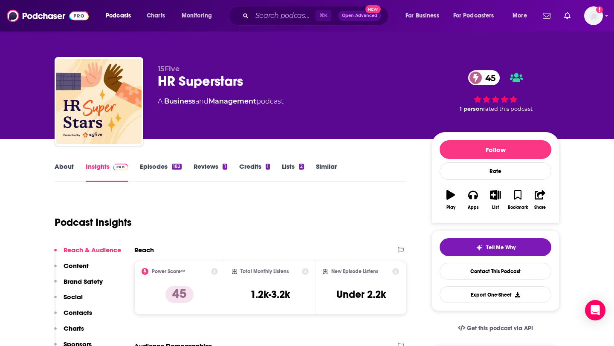
click at [156, 165] on link "Episodes 182" at bounding box center [161, 172] width 42 height 20
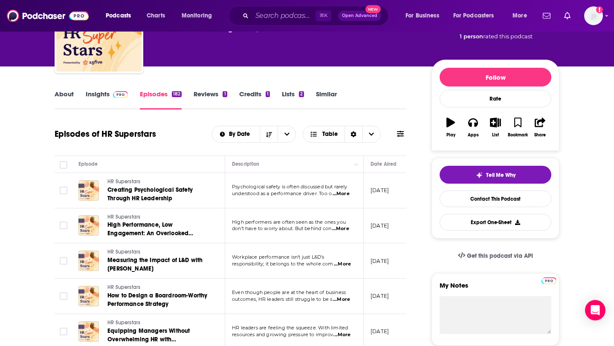
scroll to position [45, 0]
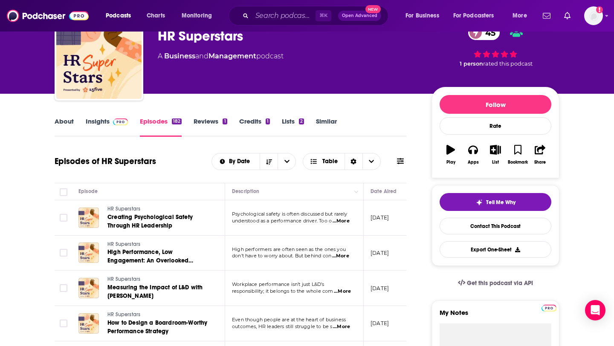
click at [110, 119] on span at bounding box center [119, 121] width 18 height 8
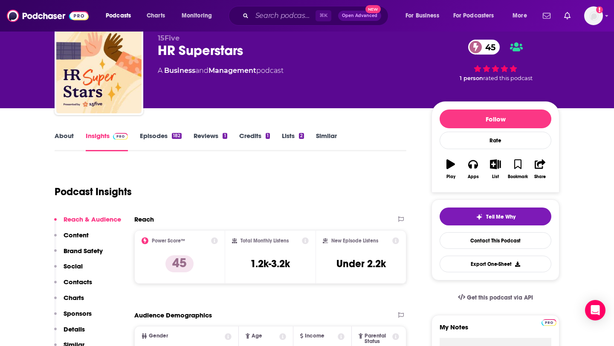
scroll to position [17, 0]
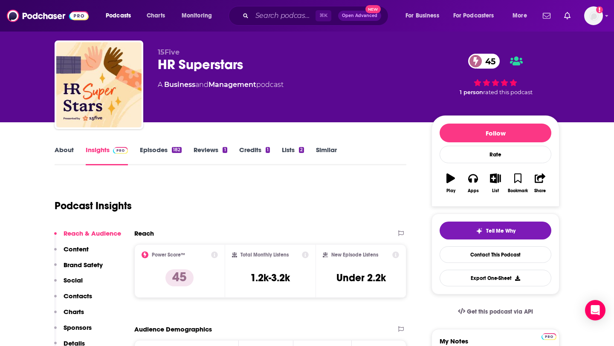
click at [169, 147] on link "Episodes 182" at bounding box center [161, 156] width 42 height 20
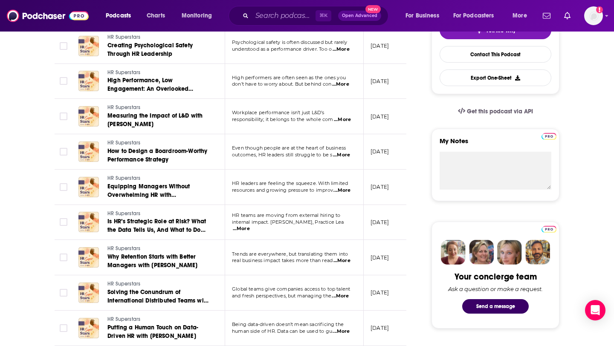
scroll to position [219, 0]
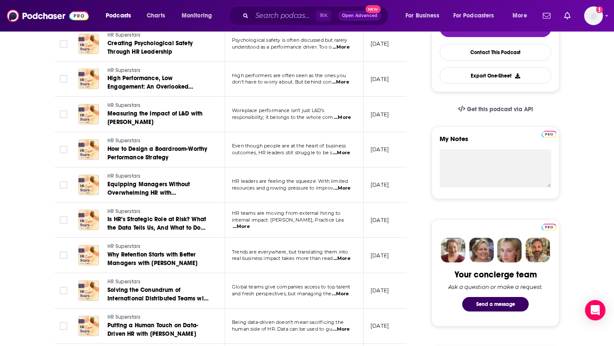
click at [342, 120] on span "...More" at bounding box center [342, 117] width 17 height 7
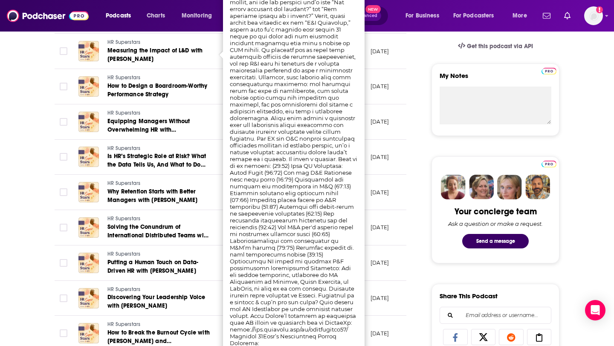
scroll to position [284, 0]
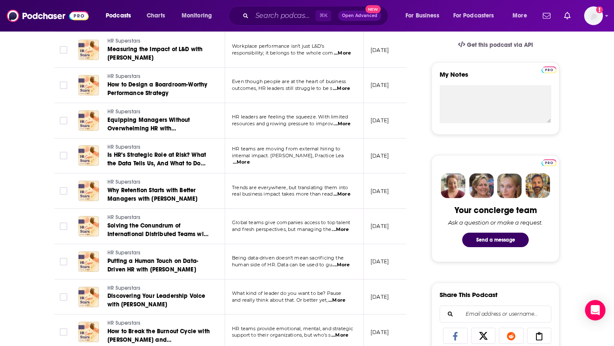
click at [250, 160] on span "...More" at bounding box center [241, 162] width 17 height 7
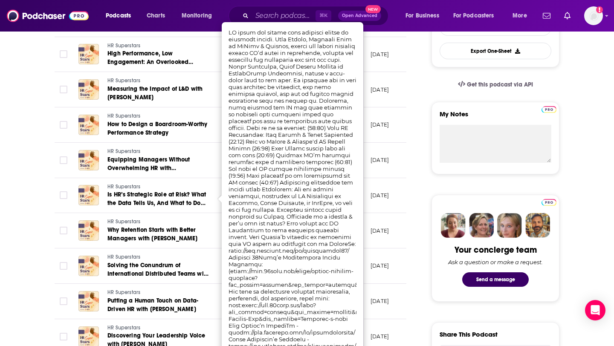
scroll to position [245, 0]
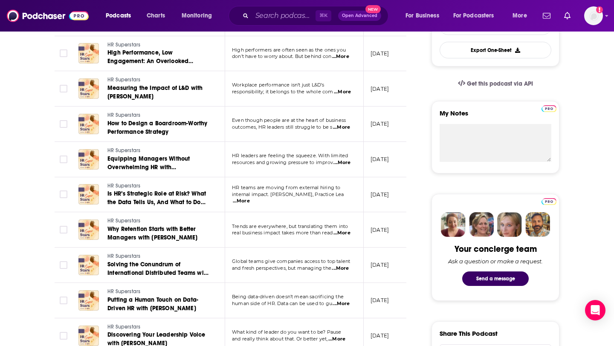
click at [396, 189] on td "June 3, 2025" at bounding box center [391, 194] width 55 height 35
click at [341, 203] on td "HR teams are moving from external hiring to internal impact. Will Howard, Pract…" at bounding box center [294, 194] width 139 height 35
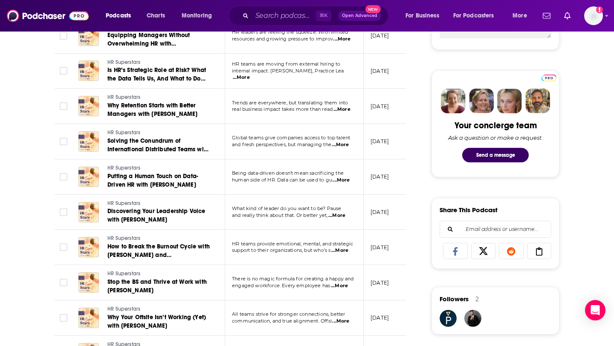
scroll to position [370, 0]
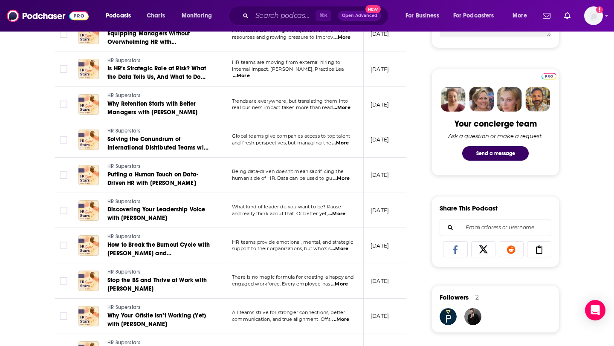
click at [347, 110] on span "...More" at bounding box center [342, 107] width 17 height 7
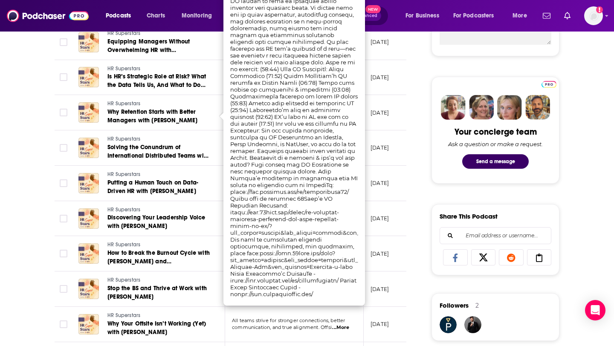
scroll to position [364, 0]
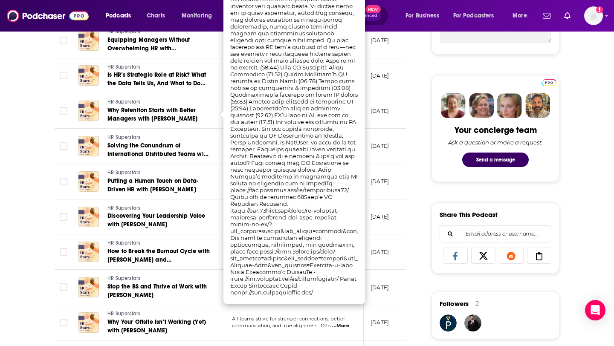
click at [402, 170] on td "April 22, 2025" at bounding box center [391, 181] width 55 height 35
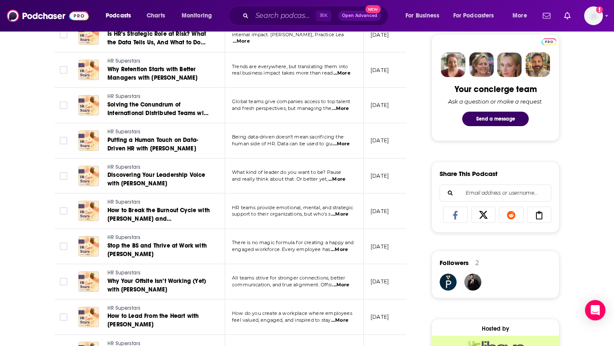
scroll to position [408, 0]
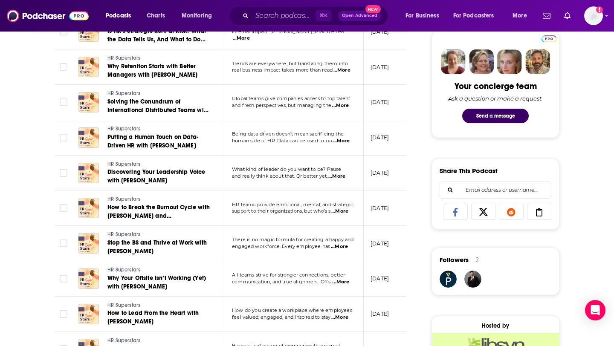
click at [340, 179] on span "...More" at bounding box center [336, 176] width 17 height 7
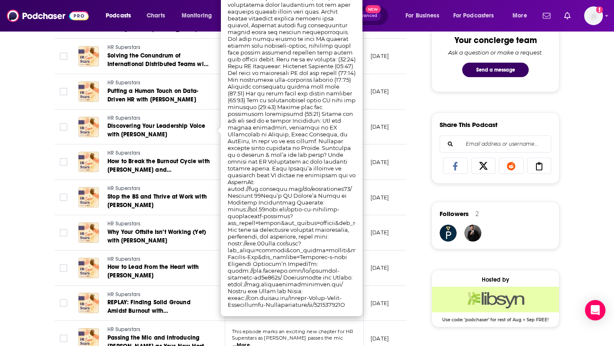
scroll to position [457, 0]
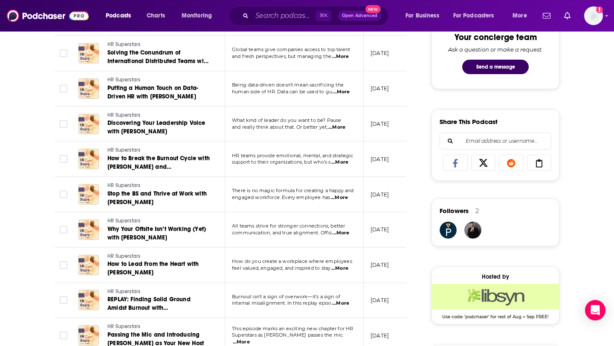
drag, startPoint x: 227, startPoint y: 178, endPoint x: 252, endPoint y: 178, distance: 25.6
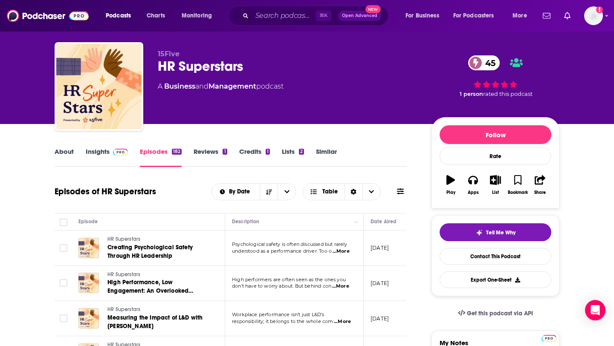
scroll to position [0, 0]
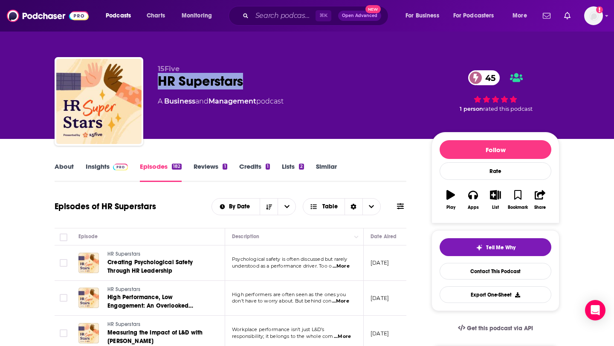
drag, startPoint x: 260, startPoint y: 86, endPoint x: 159, endPoint y: 85, distance: 101.1
click at [159, 85] on div "HR Superstars 45" at bounding box center [288, 81] width 260 height 17
copy h2 "HR Superstars"
click at [145, 258] on link "Creating Psychological Safety Through HR Leadership" at bounding box center [158, 266] width 102 height 17
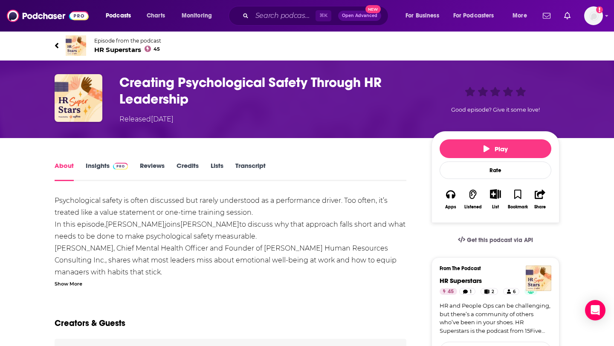
scroll to position [18, 0]
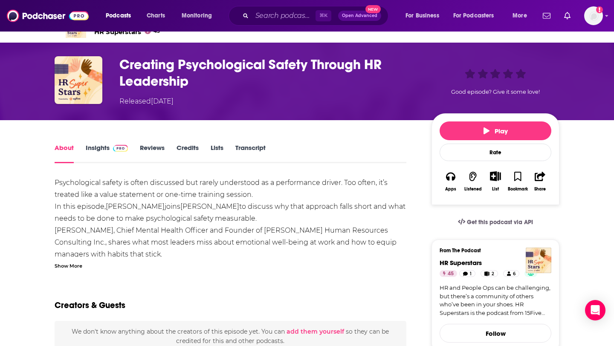
click at [70, 266] on div "Show More" at bounding box center [69, 265] width 28 height 8
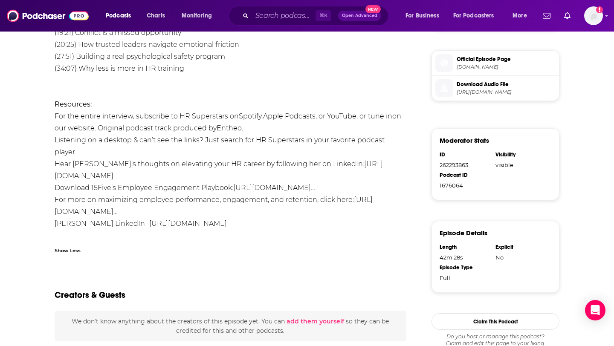
scroll to position [432, 0]
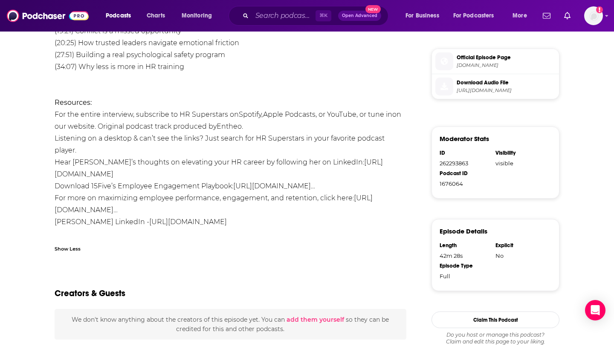
drag, startPoint x: 52, startPoint y: 173, endPoint x: 203, endPoint y: 179, distance: 151.1
click at [203, 179] on div "About Insights Reviews Credits Lists Transcript Psychological safety is often d…" at bounding box center [236, 93] width 391 height 731
copy link "https://www.linkedin.com/in/karinayoung11/"
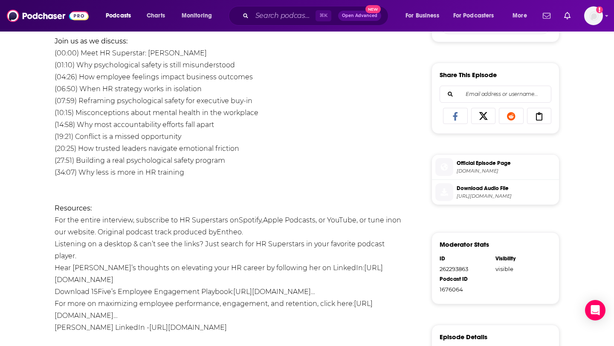
scroll to position [0, 0]
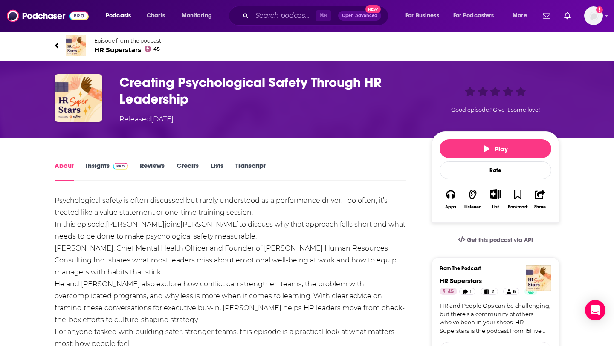
click at [111, 160] on div "About Insights Reviews Credits Lists Transcript" at bounding box center [231, 170] width 352 height 21
click at [107, 169] on link "Insights" at bounding box center [107, 172] width 42 height 20
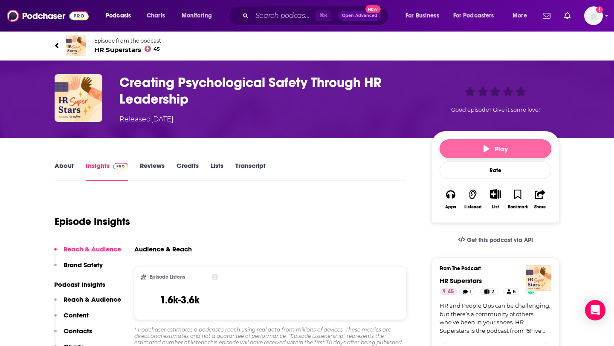
click at [470, 149] on button "Play" at bounding box center [496, 148] width 112 height 19
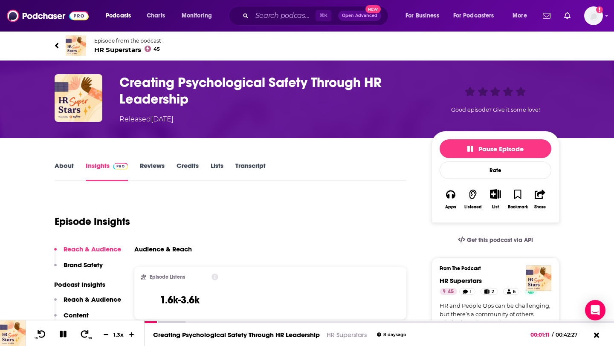
click at [90, 45] on link "Episode from the podcast HR Superstars 45" at bounding box center [181, 45] width 252 height 20
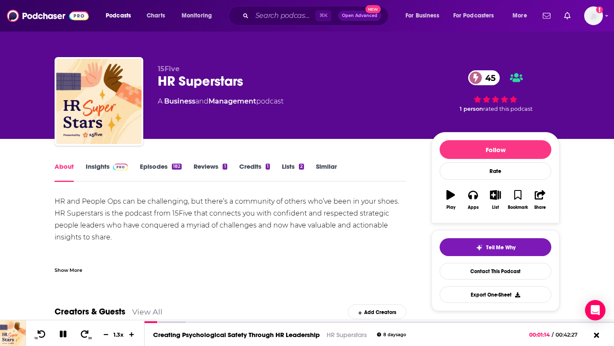
click at [110, 169] on span at bounding box center [119, 166] width 18 height 8
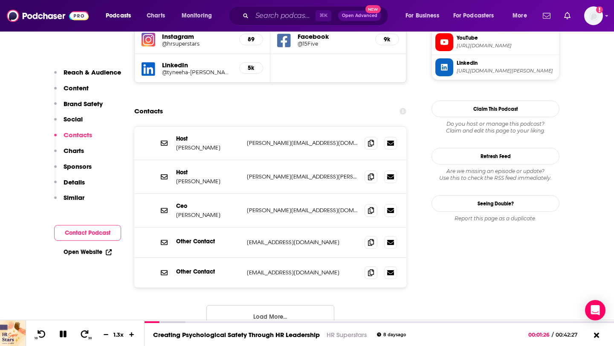
scroll to position [899, 0]
click at [296, 305] on button "Load More..." at bounding box center [270, 316] width 128 height 23
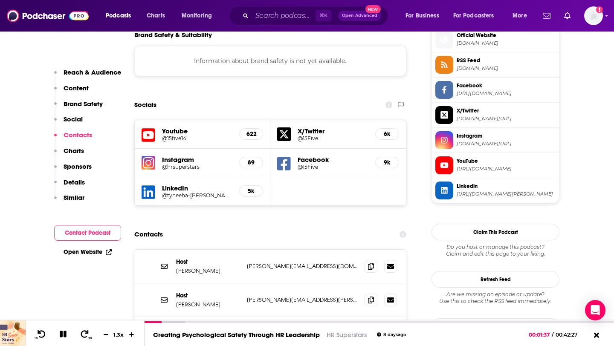
scroll to position [773, 0]
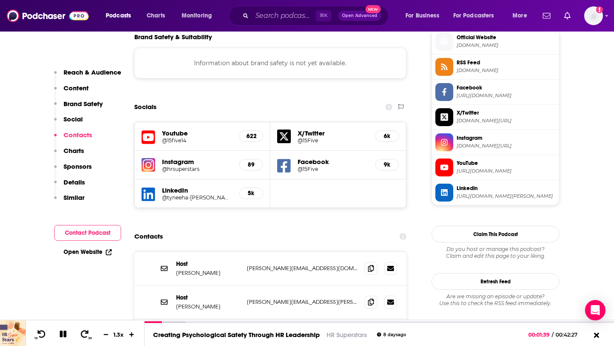
click at [452, 192] on span at bounding box center [444, 192] width 18 height 9
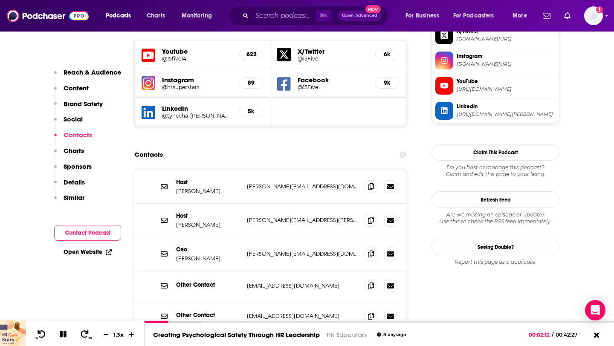
scroll to position [856, 0]
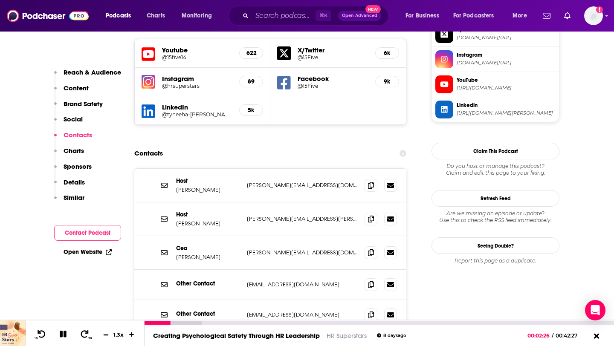
click at [105, 333] on icon at bounding box center [105, 335] width 7 height 6
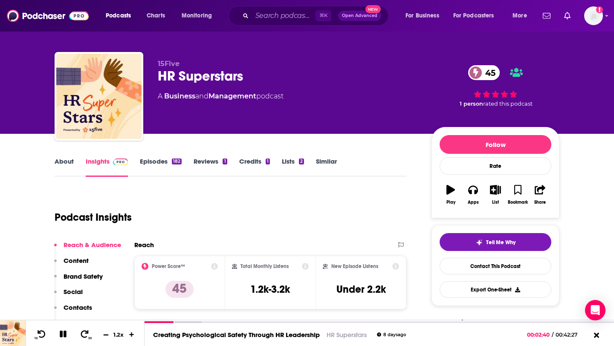
scroll to position [0, 0]
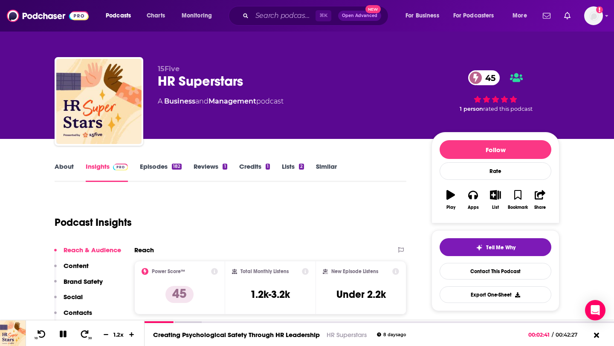
click at [159, 167] on link "Episodes 182" at bounding box center [161, 172] width 42 height 20
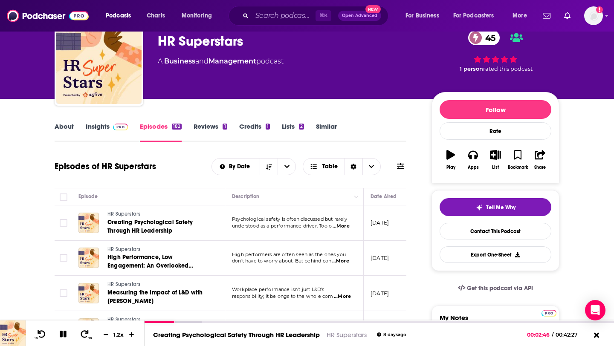
scroll to position [105, 0]
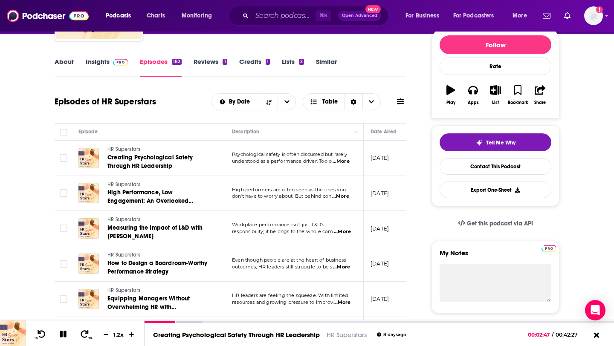
click at [342, 197] on span "...More" at bounding box center [340, 196] width 17 height 7
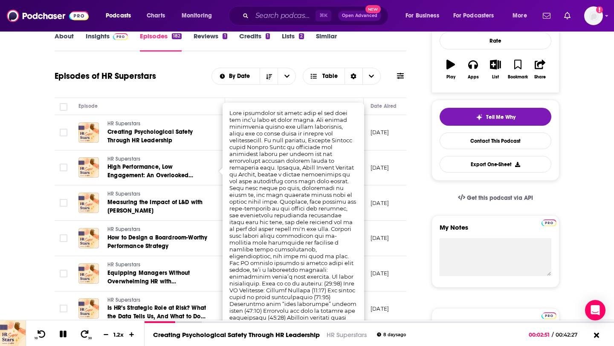
scroll to position [154, 0]
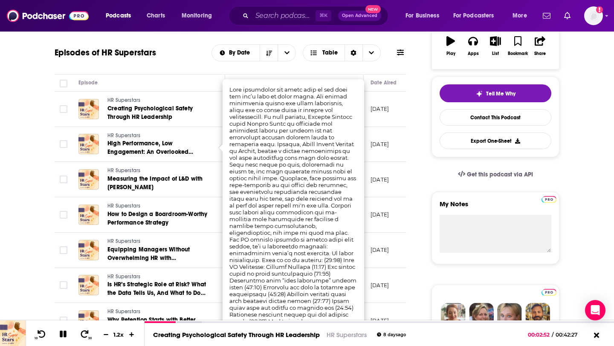
click at [403, 135] on td "July 29, 2025" at bounding box center [391, 144] width 55 height 35
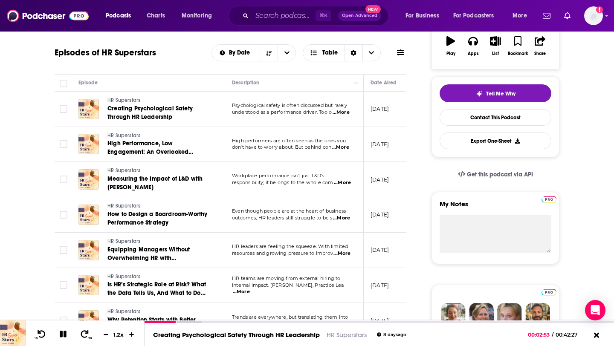
click at [347, 183] on span "...More" at bounding box center [342, 183] width 17 height 7
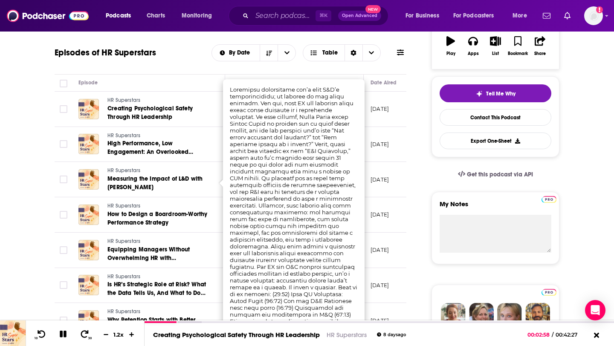
click at [389, 177] on p "July 15, 2025" at bounding box center [380, 179] width 18 height 7
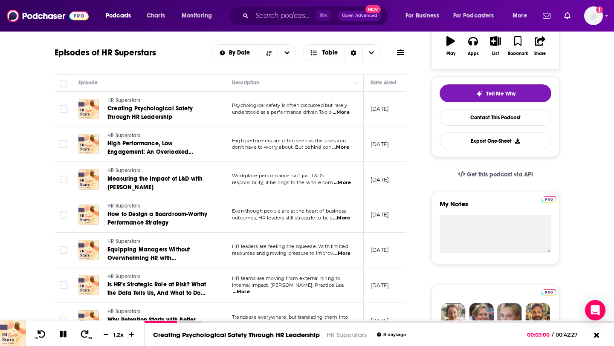
click at [338, 218] on span "...More" at bounding box center [341, 218] width 17 height 7
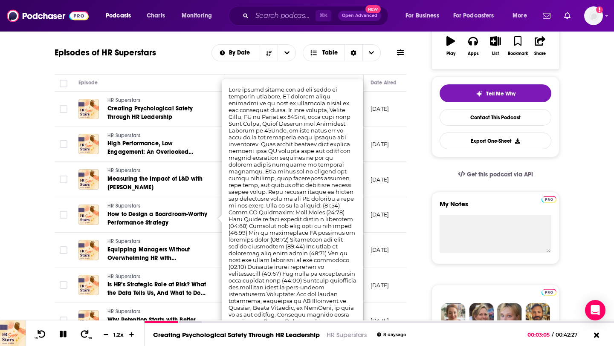
click at [400, 204] on td "July 1, 2025" at bounding box center [391, 214] width 55 height 35
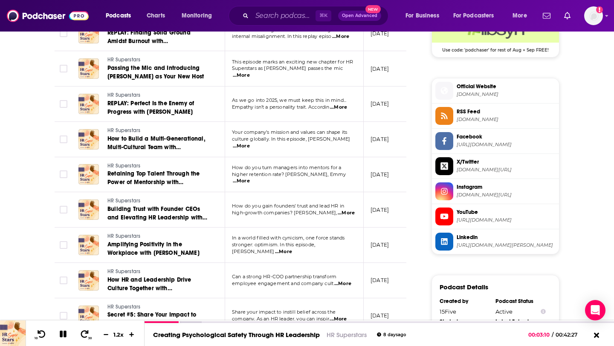
scroll to position [726, 0]
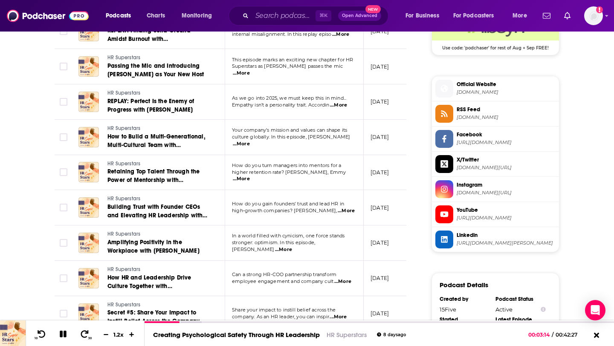
click at [474, 87] on span "Official Website" at bounding box center [506, 85] width 99 height 8
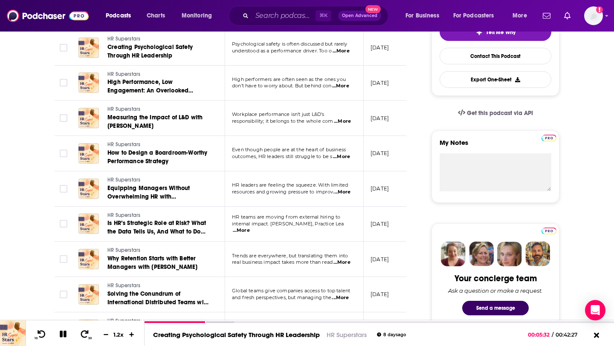
scroll to position [0, 0]
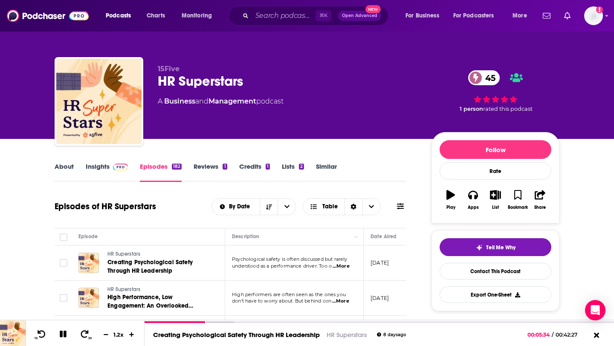
click at [101, 168] on link "Insights" at bounding box center [107, 172] width 42 height 20
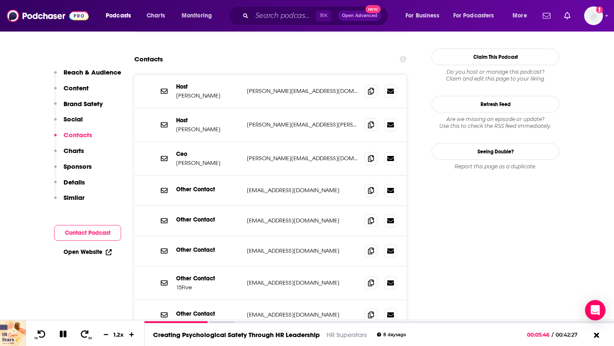
scroll to position [954, 0]
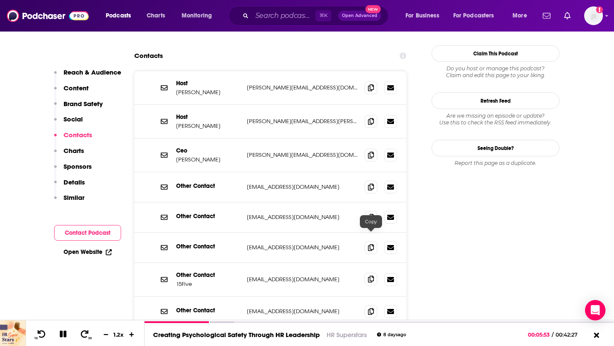
click at [371, 273] on span at bounding box center [371, 279] width 13 height 13
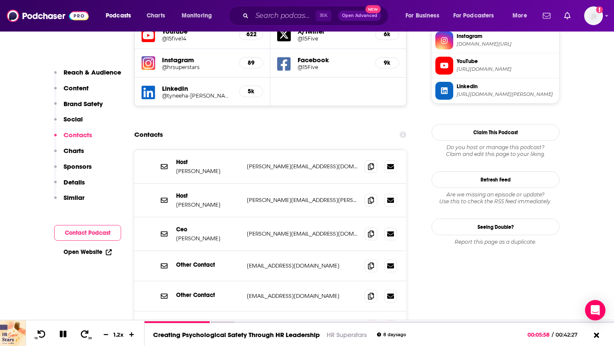
scroll to position [871, 0]
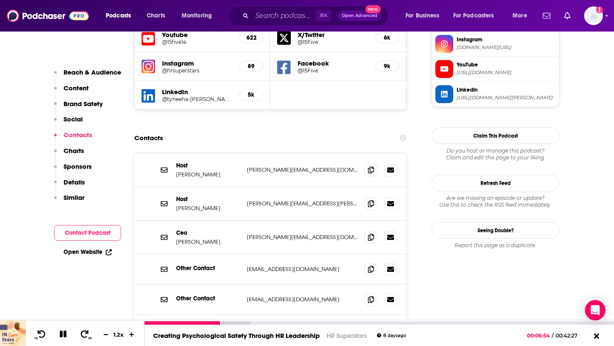
click at [63, 340] on div "10 30 1.2 x" at bounding box center [85, 334] width 119 height 26
click at [62, 333] on icon at bounding box center [63, 334] width 7 height 7
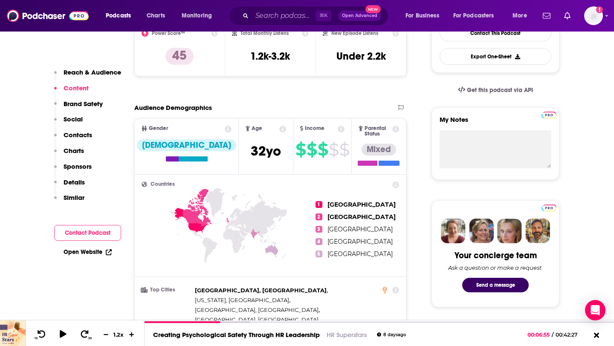
scroll to position [0, 0]
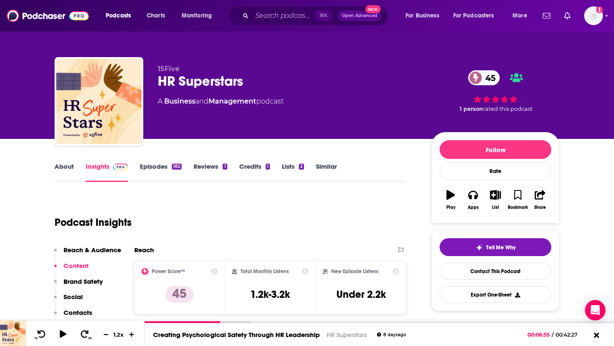
click at [156, 167] on link "Episodes 182" at bounding box center [161, 172] width 42 height 20
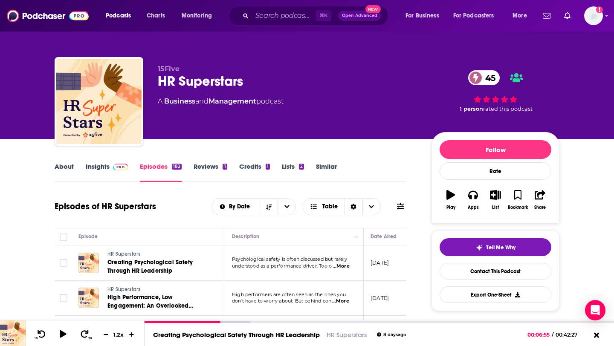
click at [110, 167] on span at bounding box center [119, 166] width 18 height 8
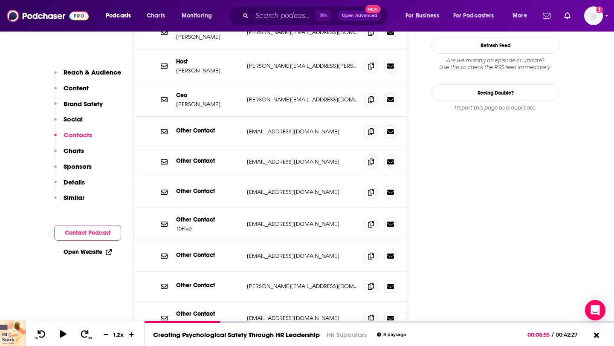
scroll to position [1010, 0]
click at [369, 217] on span at bounding box center [371, 223] width 13 height 13
click at [372, 188] on icon at bounding box center [371, 191] width 6 height 7
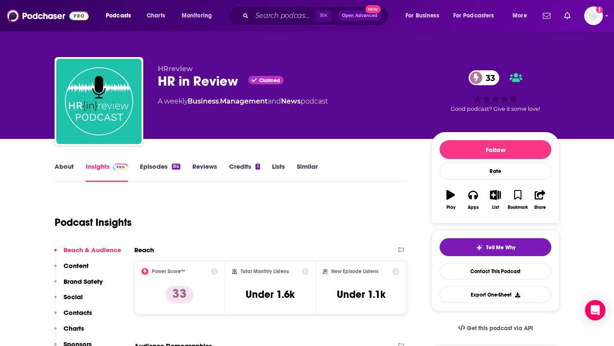
click at [162, 167] on link "Episodes 84" at bounding box center [160, 172] width 41 height 20
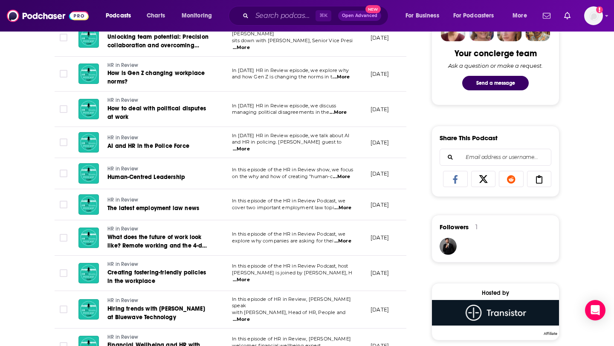
scroll to position [443, 0]
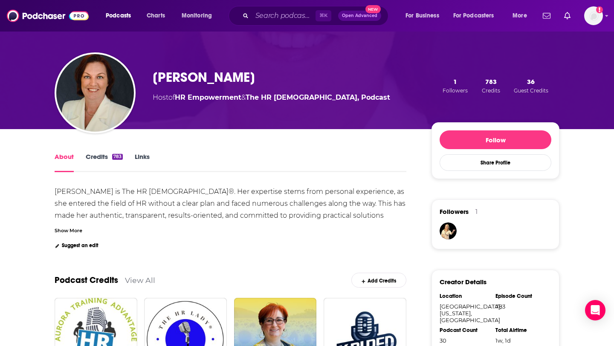
scroll to position [36, 0]
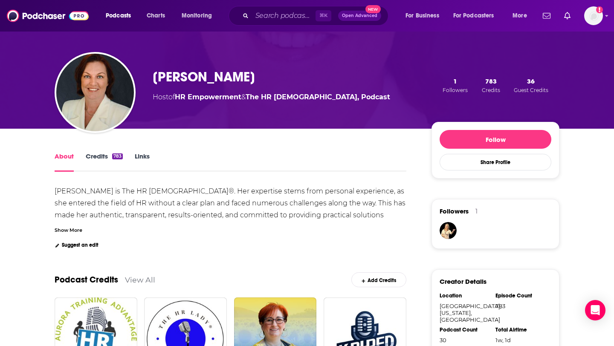
click at [78, 227] on div "Show More" at bounding box center [69, 230] width 28 height 8
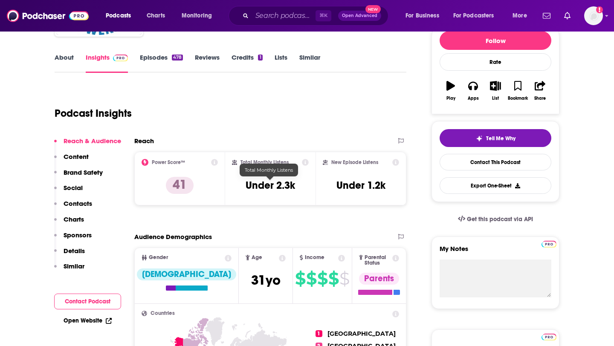
scroll to position [65, 0]
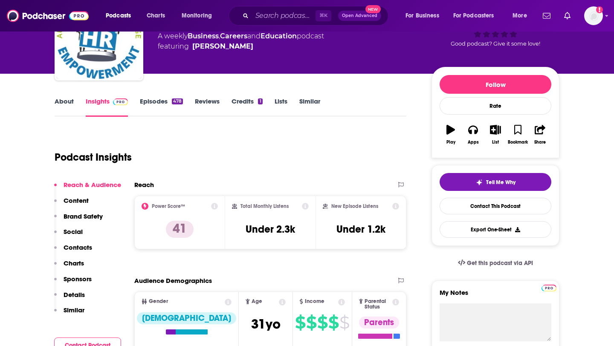
click at [67, 99] on link "About" at bounding box center [64, 107] width 19 height 20
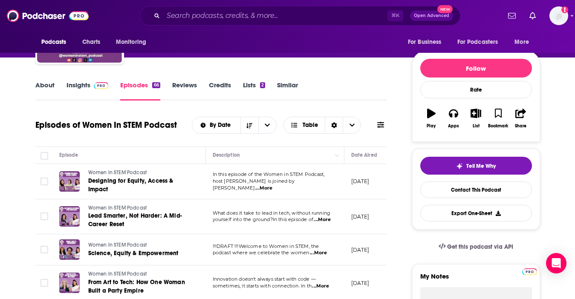
scroll to position [85, 0]
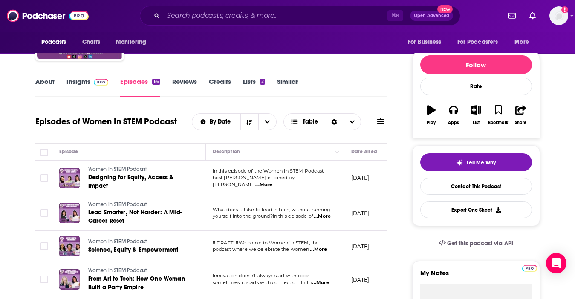
click at [72, 82] on link "Insights" at bounding box center [88, 88] width 42 height 20
